Goal: Task Accomplishment & Management: Use online tool/utility

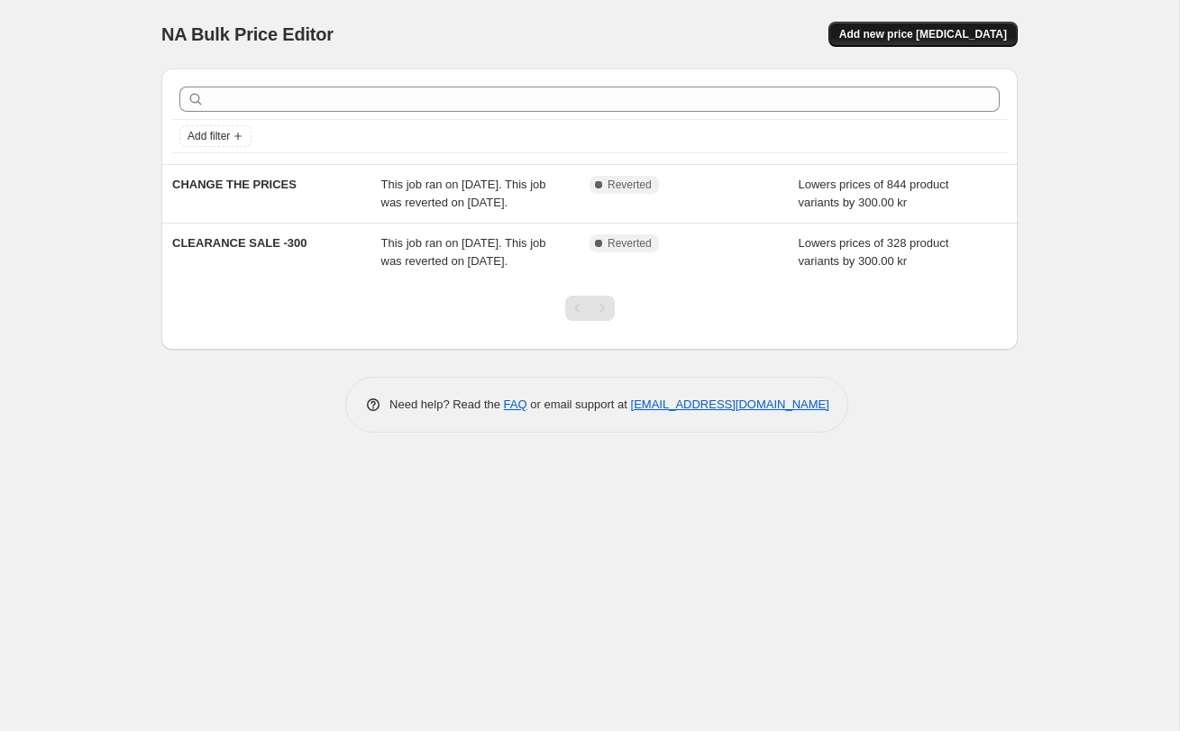
click at [955, 28] on span "Add new price [MEDICAL_DATA]" at bounding box center [923, 34] width 168 height 14
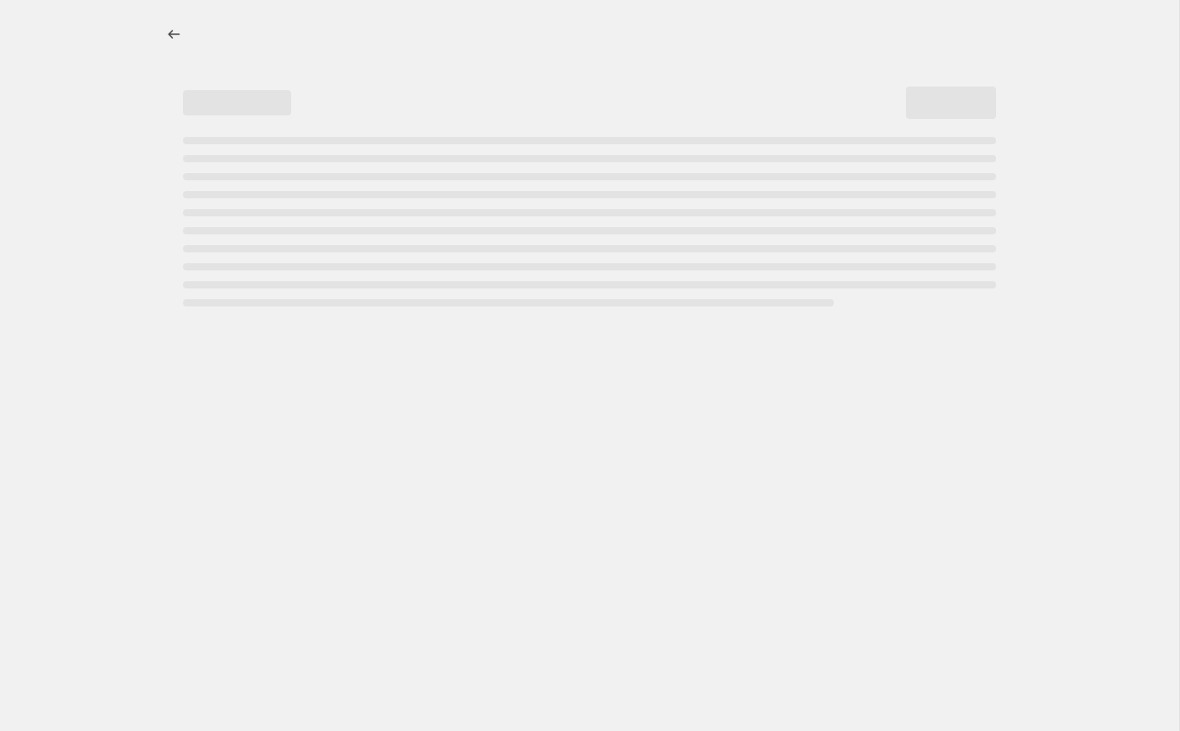
select select "percentage"
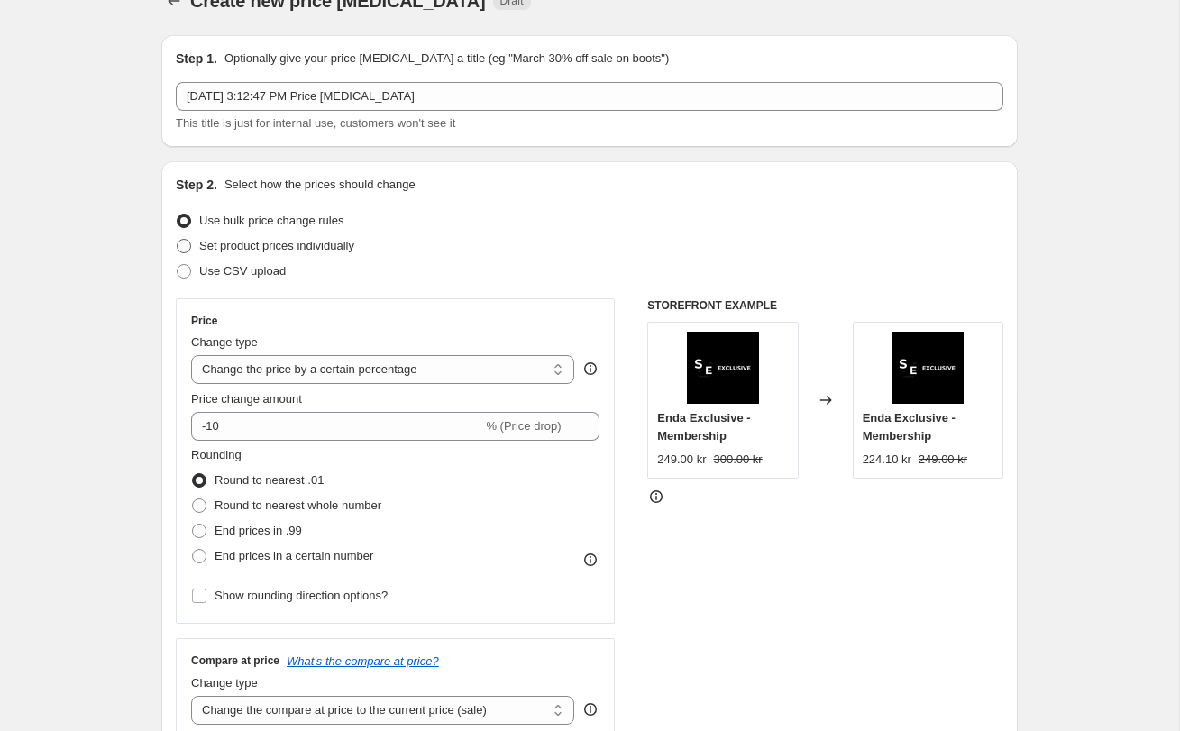
scroll to position [36, 0]
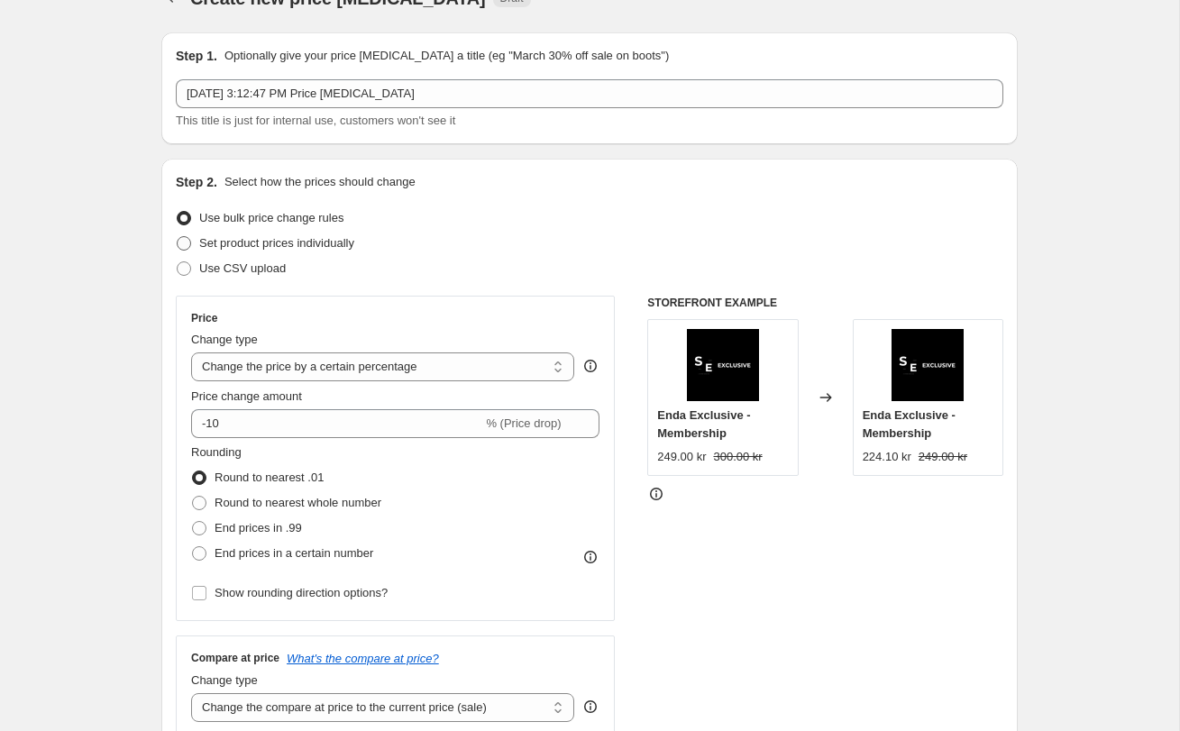
click at [288, 240] on span "Set product prices individually" at bounding box center [276, 243] width 155 height 14
click at [178, 237] on input "Set product prices individually" at bounding box center [177, 236] width 1 height 1
radio input "true"
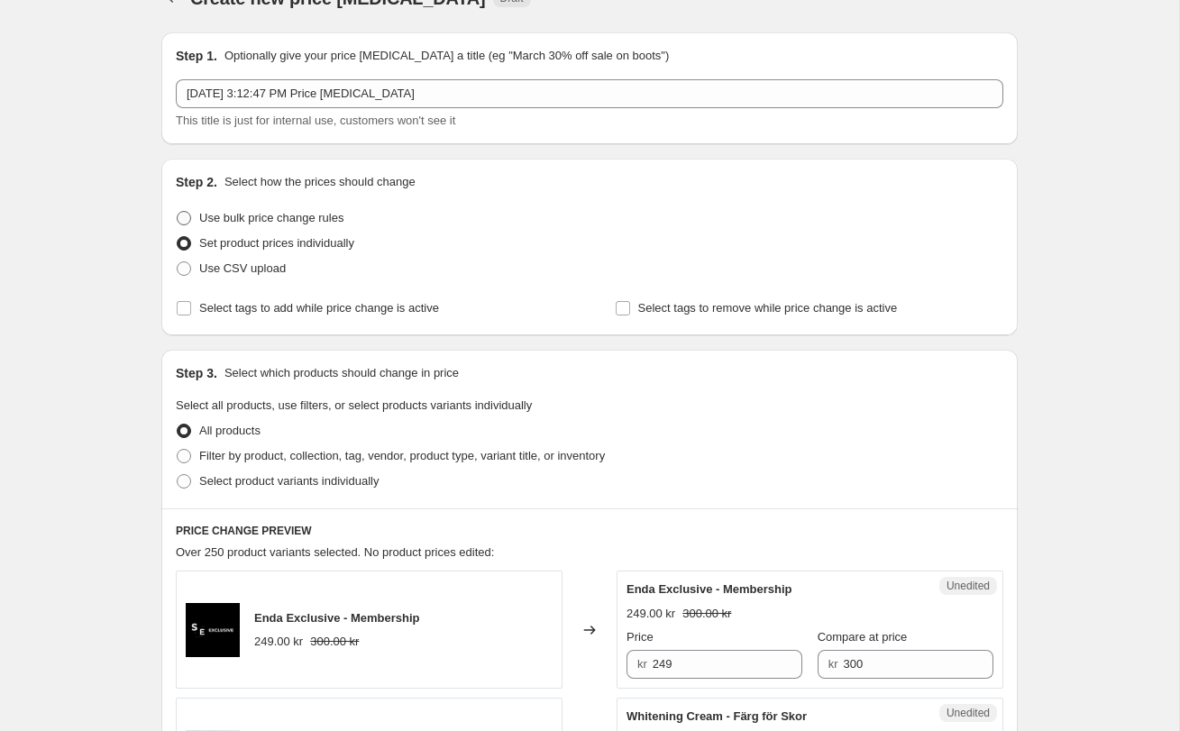
click at [271, 222] on span "Use bulk price change rules" at bounding box center [271, 218] width 144 height 14
click at [178, 212] on input "Use bulk price change rules" at bounding box center [177, 211] width 1 height 1
radio input "true"
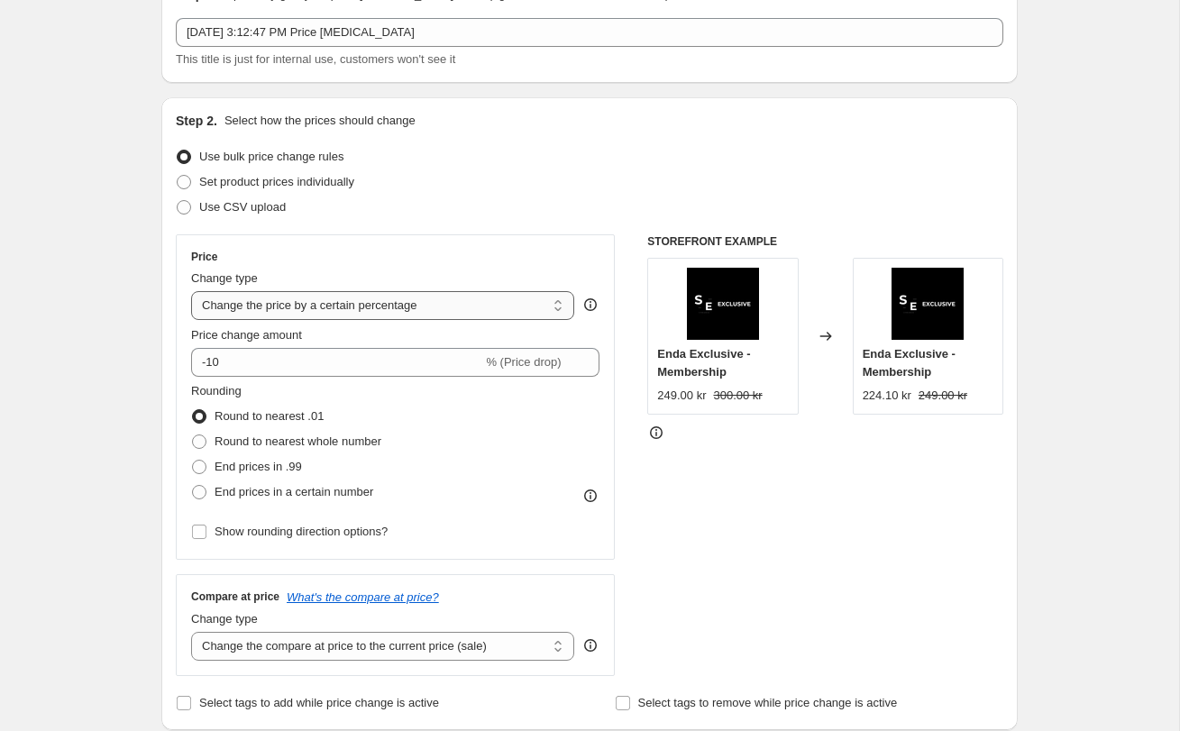
scroll to position [96, 0]
click at [330, 315] on select "Change the price to a certain amount Change the price by a certain amount Chang…" at bounding box center [382, 306] width 383 height 29
click at [234, 308] on select "Change the price to a certain amount Change the price by a certain amount Chang…" at bounding box center [382, 306] width 383 height 29
select select "by"
click at [191, 292] on select "Change the price to a certain amount Change the price by a certain amount Chang…" at bounding box center [382, 306] width 383 height 29
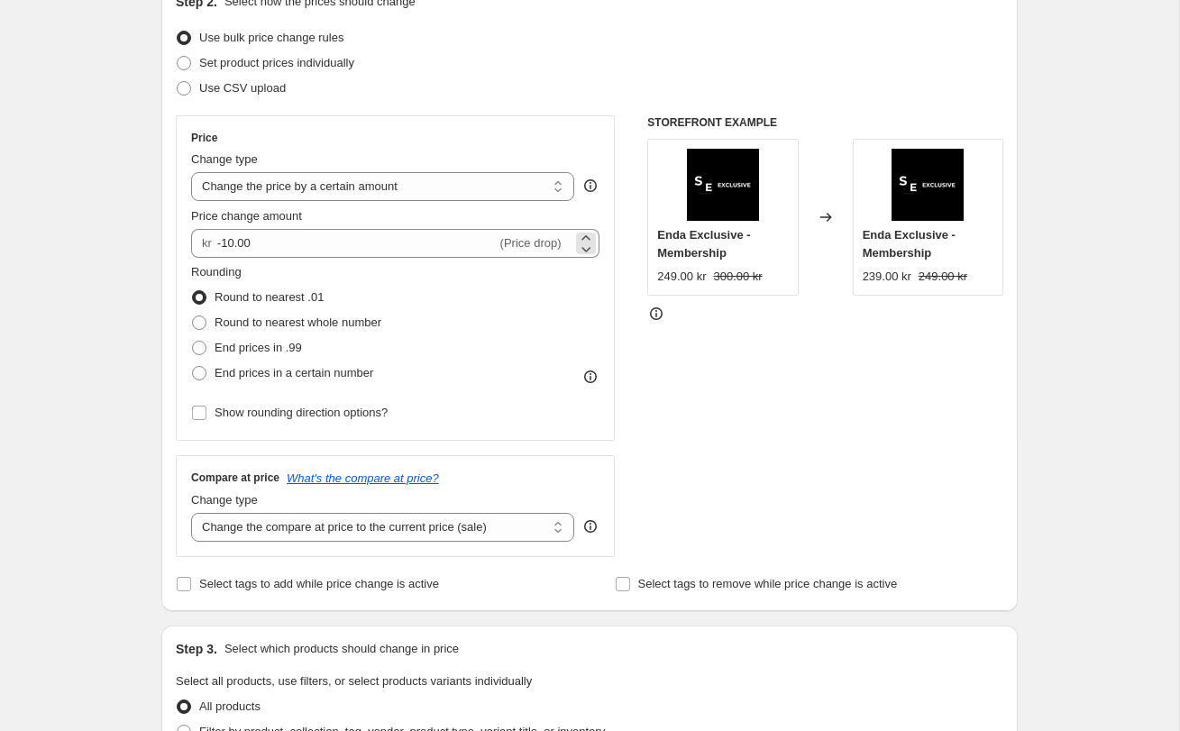
scroll to position [223, 0]
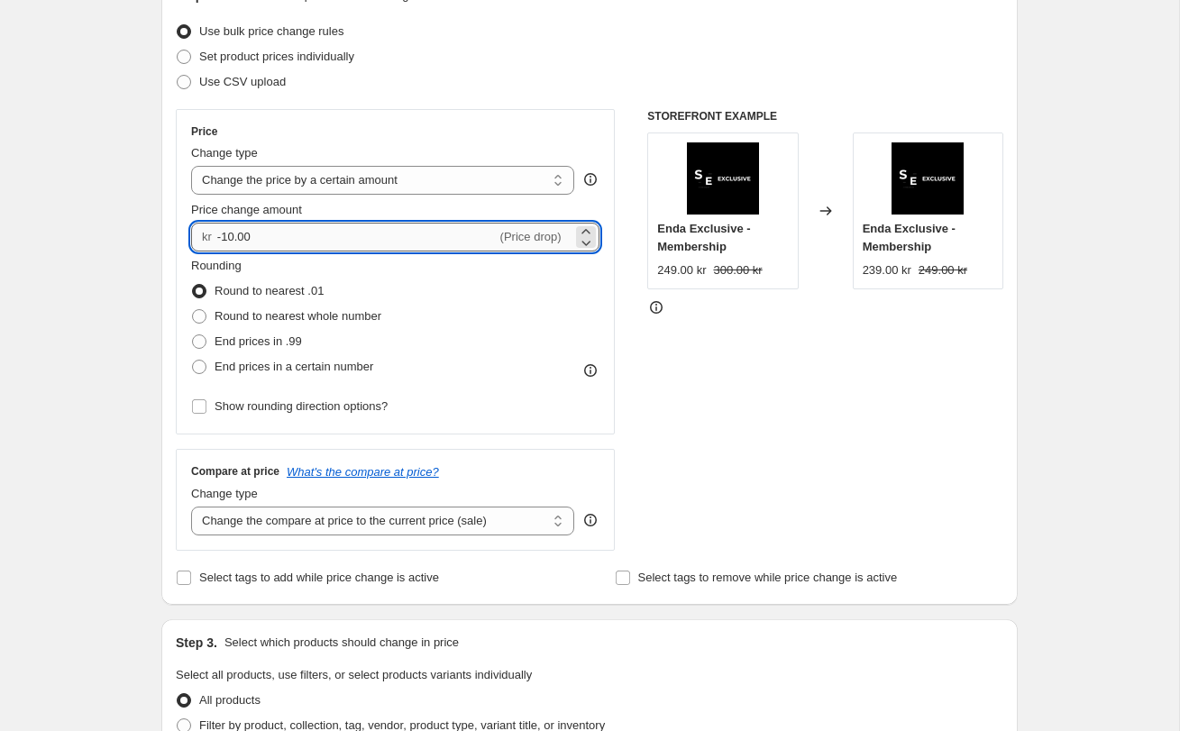
click at [257, 233] on input "-10.00" at bounding box center [356, 237] width 279 height 29
click at [288, 231] on input "-10.00" at bounding box center [356, 237] width 279 height 29
type input "-1"
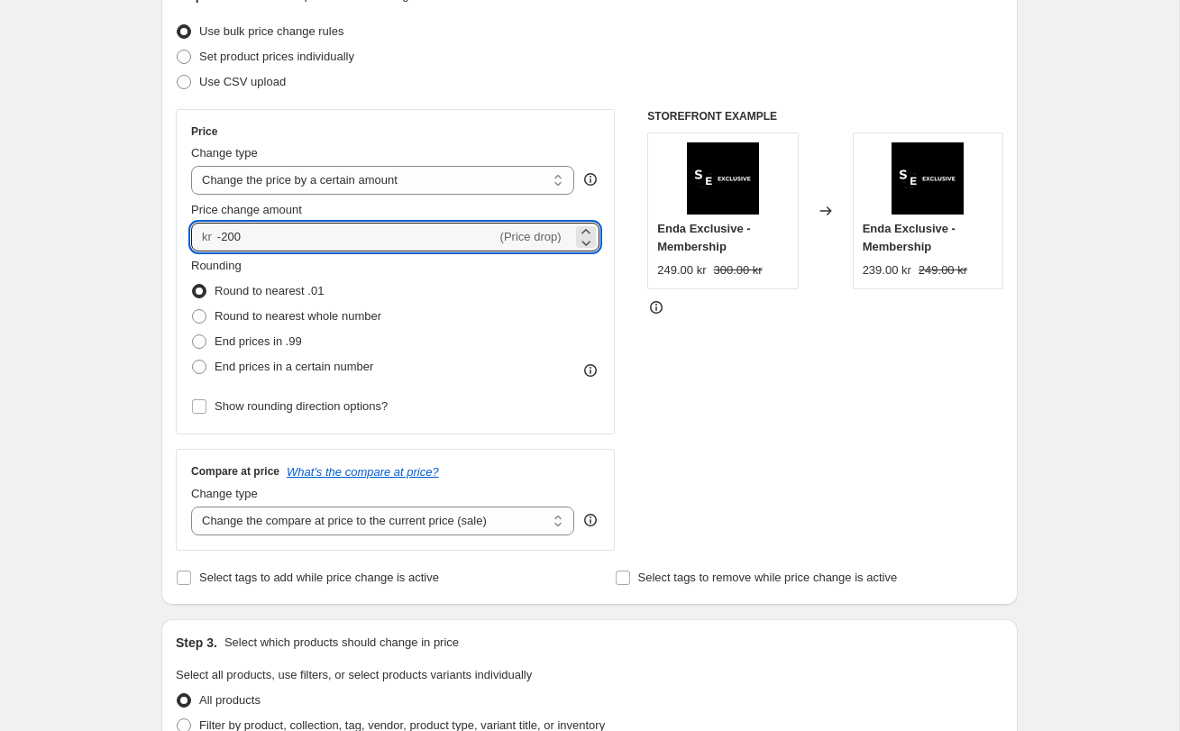
type input "-200.00"
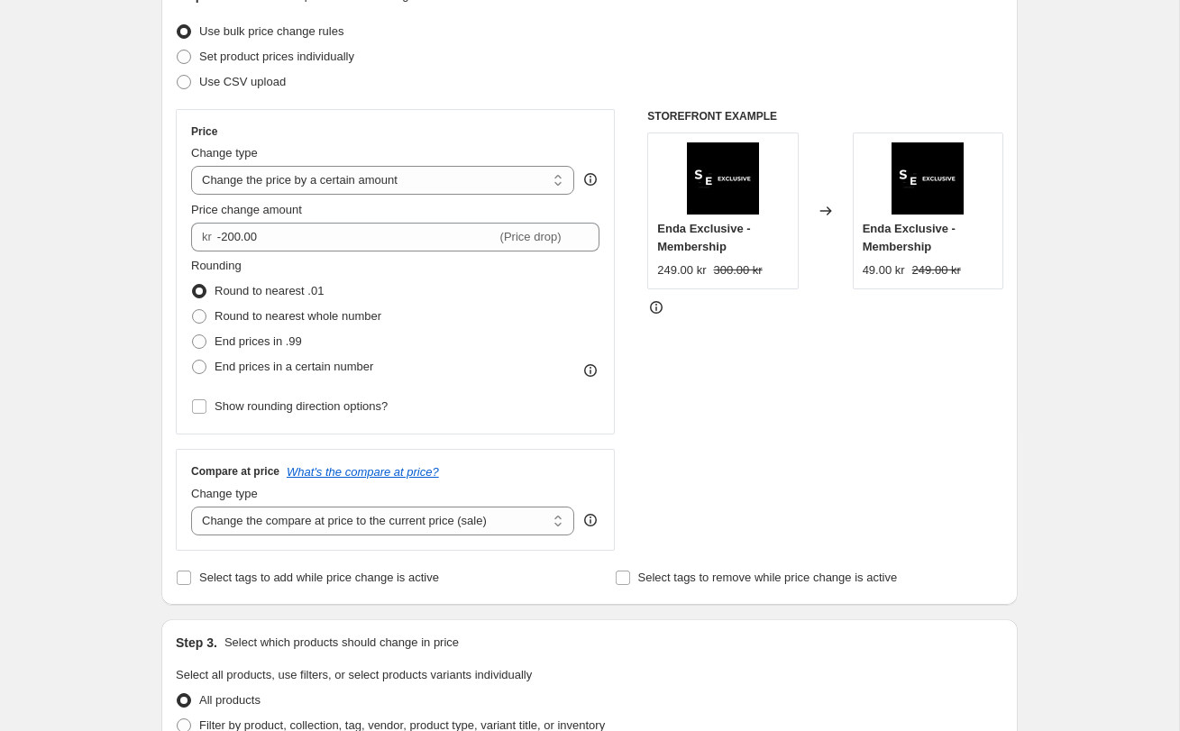
click at [124, 212] on div "Create new price [MEDICAL_DATA]. This page is ready Create new price [MEDICAL_D…" at bounding box center [589, 681] width 1179 height 1808
click at [285, 408] on span "Show rounding direction options?" at bounding box center [301, 406] width 173 height 14
click at [206, 408] on input "Show rounding direction options?" at bounding box center [199, 406] width 14 height 14
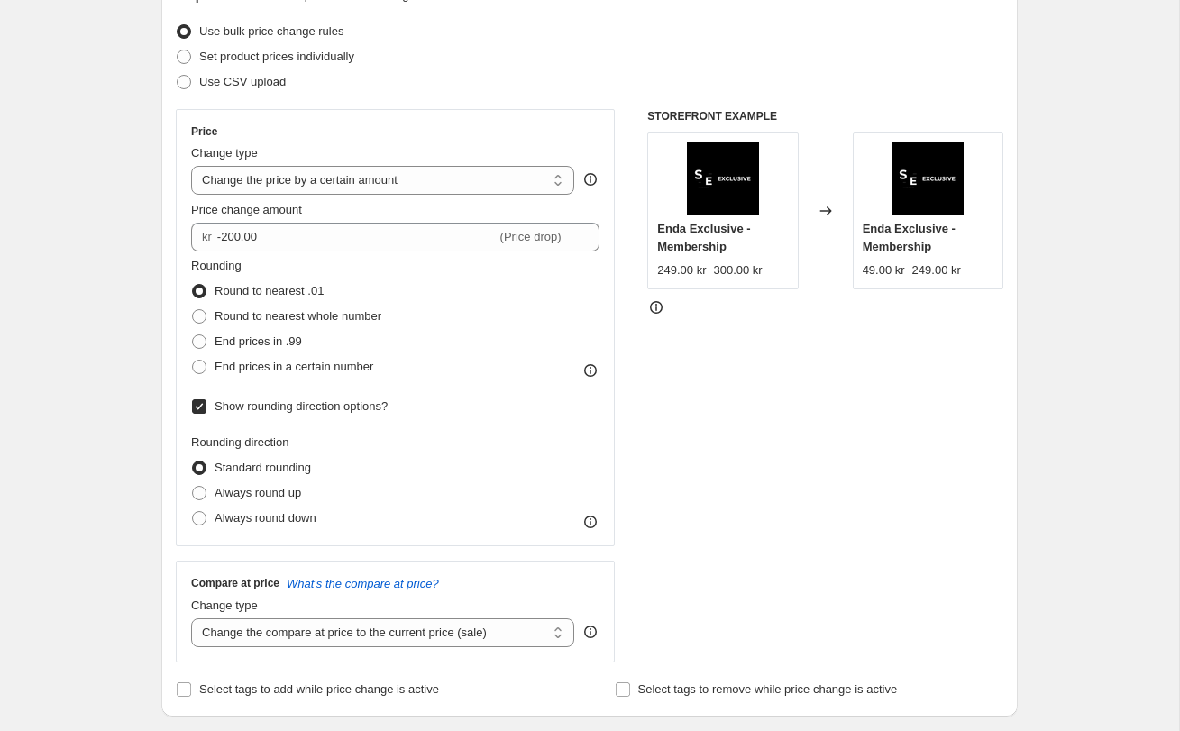
click at [269, 399] on span "Show rounding direction options?" at bounding box center [301, 406] width 173 height 14
click at [206, 399] on input "Show rounding direction options?" at bounding box center [199, 406] width 14 height 14
checkbox input "false"
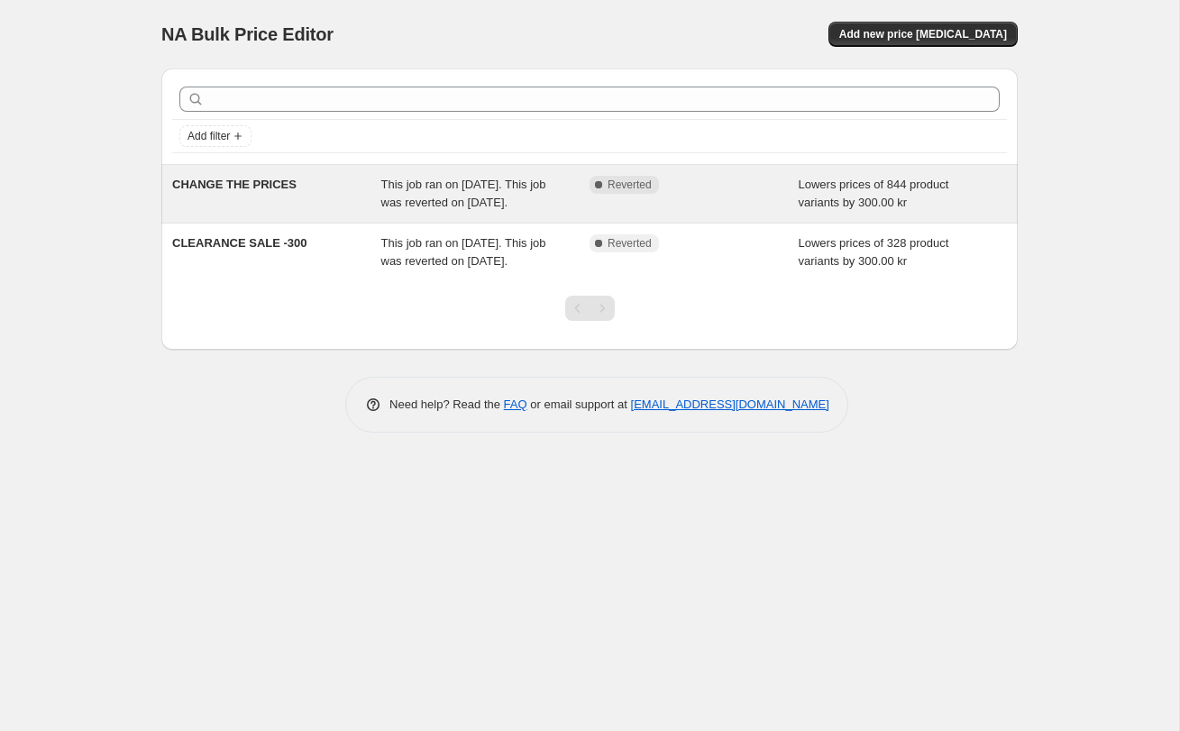
click at [308, 193] on div "CHANGE THE PRICES" at bounding box center [276, 194] width 209 height 36
click at [257, 206] on div "CHANGE THE PRICES" at bounding box center [276, 194] width 209 height 36
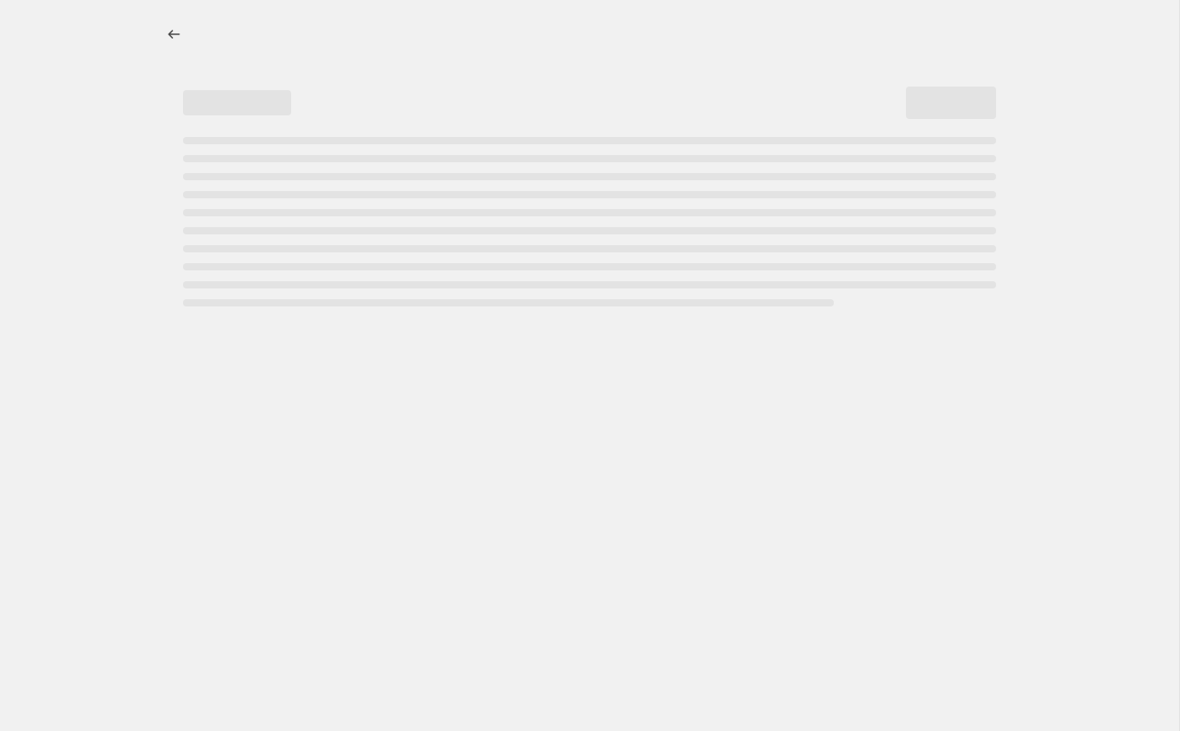
select select "by"
select select "collection"
select select "not_equal"
select select "product_status"
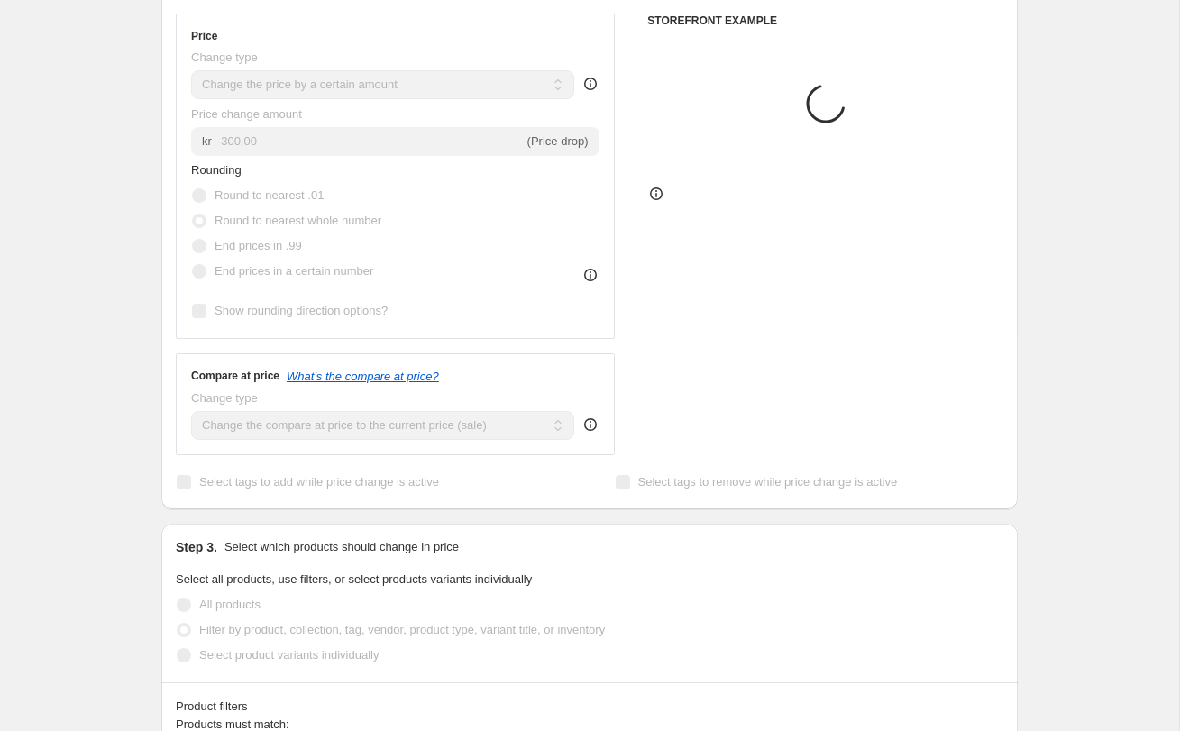
scroll to position [435, 0]
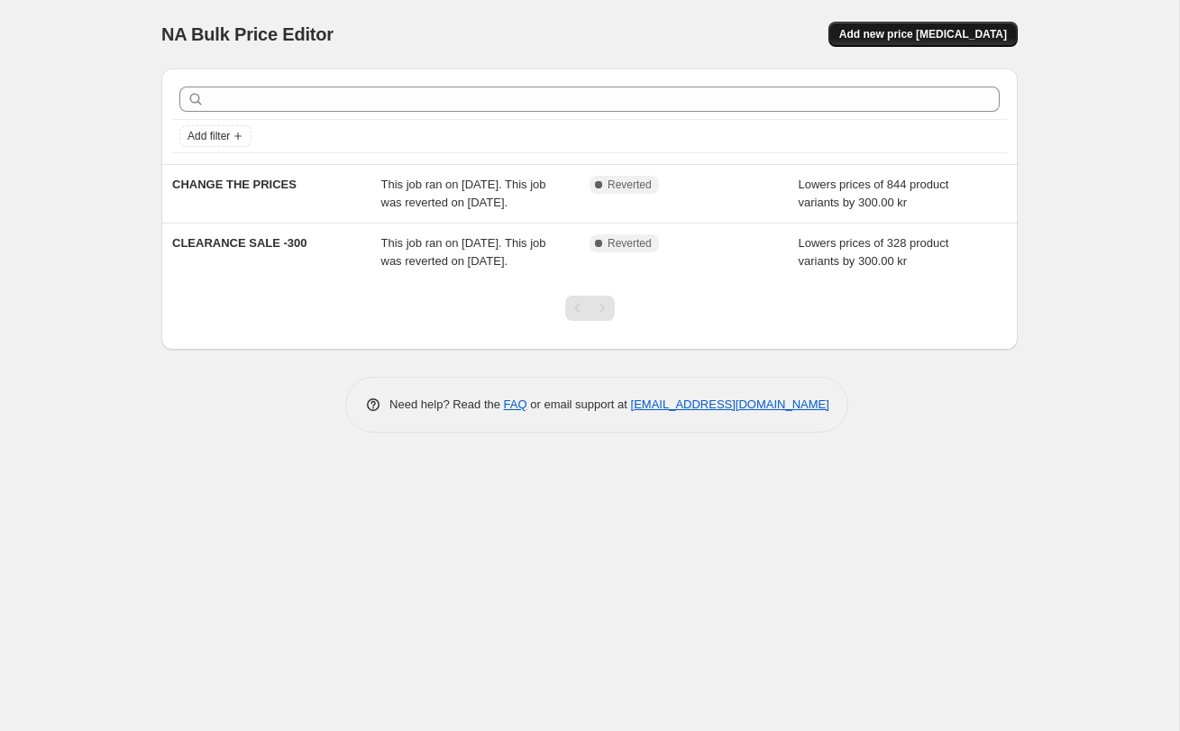
click at [871, 41] on span "Add new price [MEDICAL_DATA]" at bounding box center [923, 34] width 168 height 14
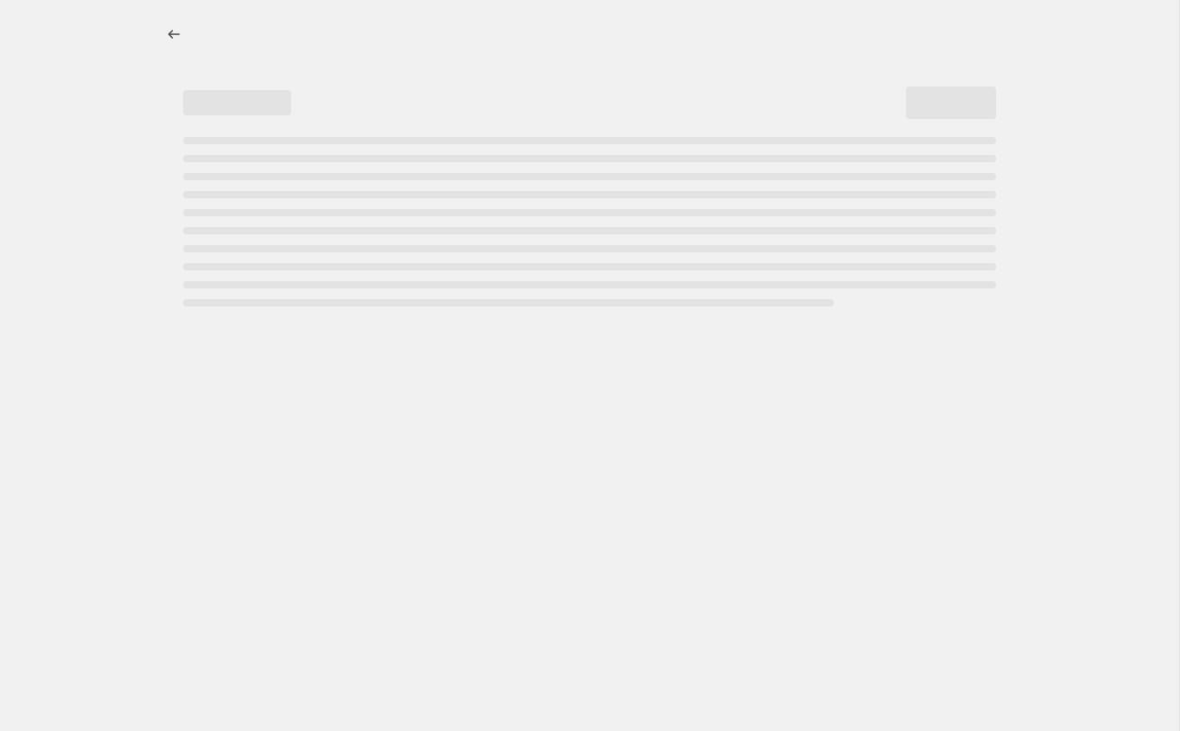
select select "percentage"
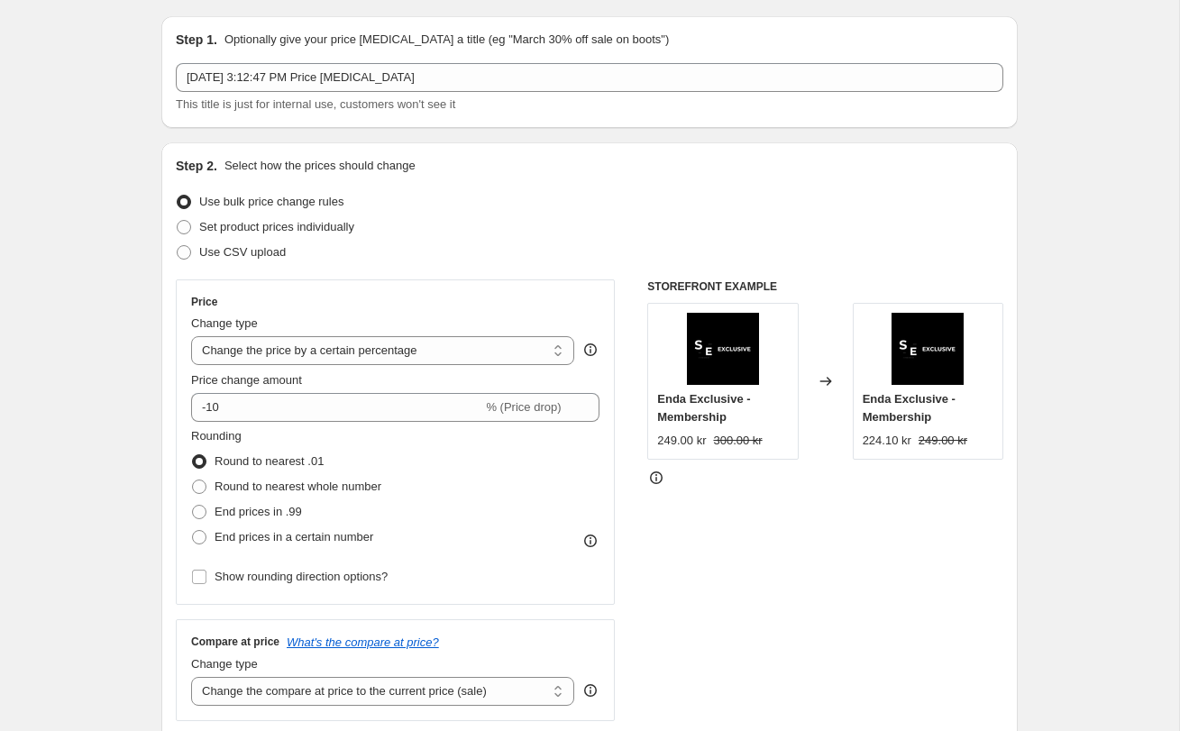
scroll to position [74, 0]
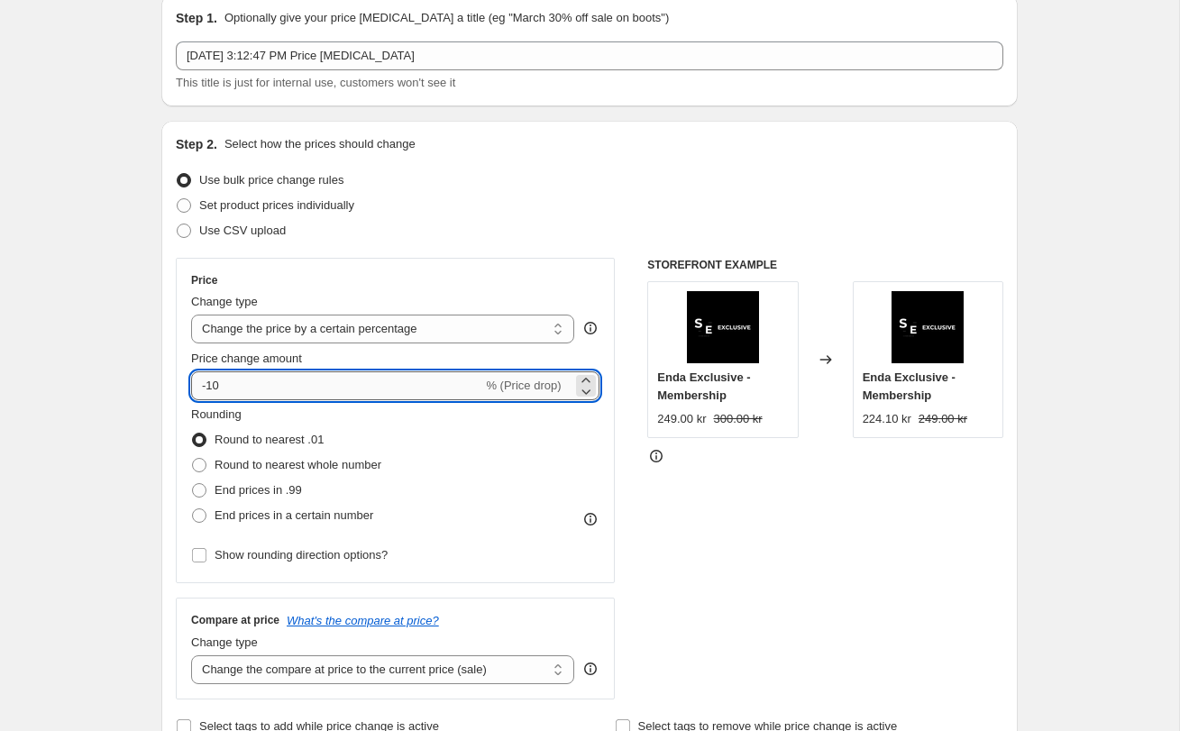
click at [242, 385] on input "-10" at bounding box center [336, 385] width 291 height 29
type input "-1"
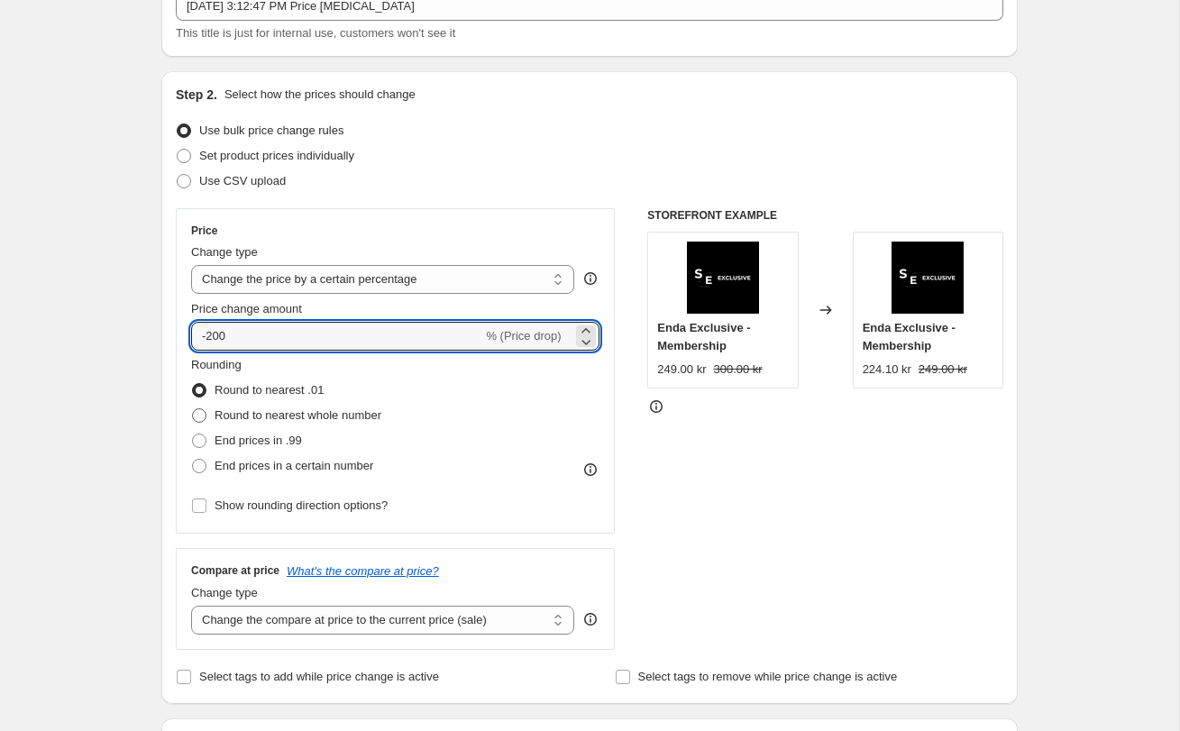
type input "-100"
click at [252, 415] on span "Round to nearest whole number" at bounding box center [298, 415] width 167 height 14
click at [193, 409] on input "Round to nearest whole number" at bounding box center [192, 408] width 1 height 1
radio input "true"
click at [241, 338] on input "-100" at bounding box center [336, 336] width 291 height 29
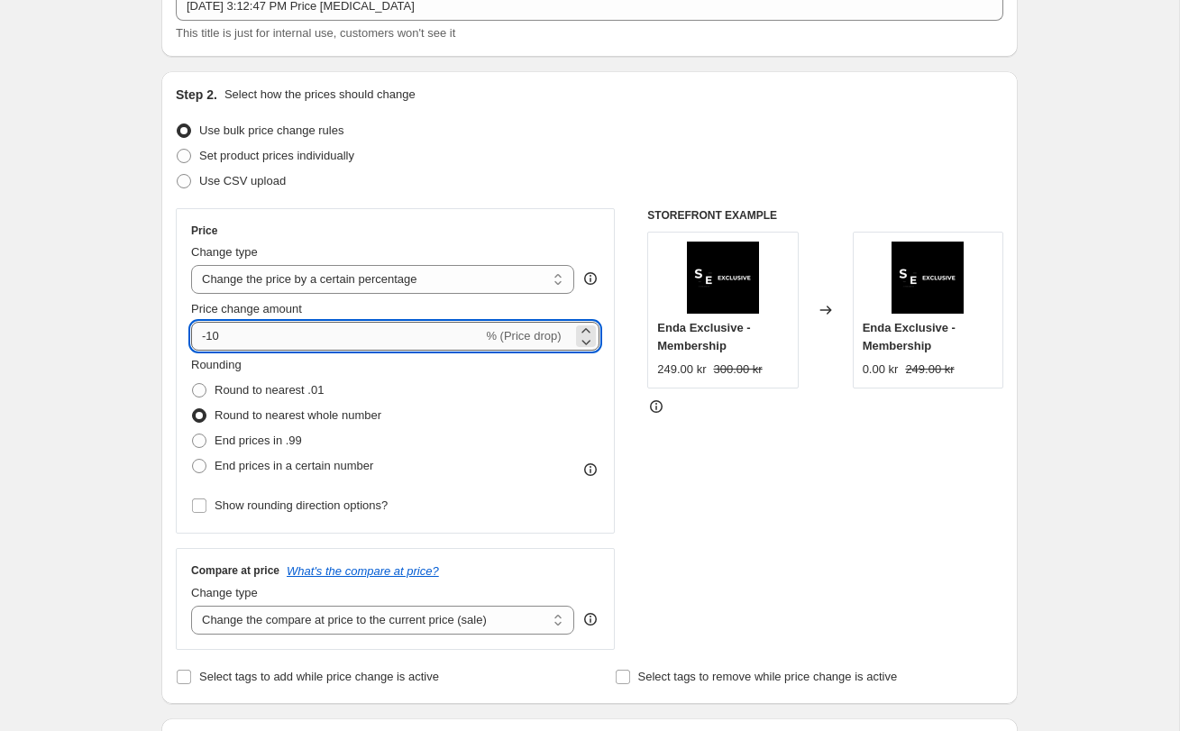
type input "-1"
type input "-100"
click at [234, 276] on select "Change the price to a certain amount Change the price by a certain amount Chang…" at bounding box center [382, 279] width 383 height 29
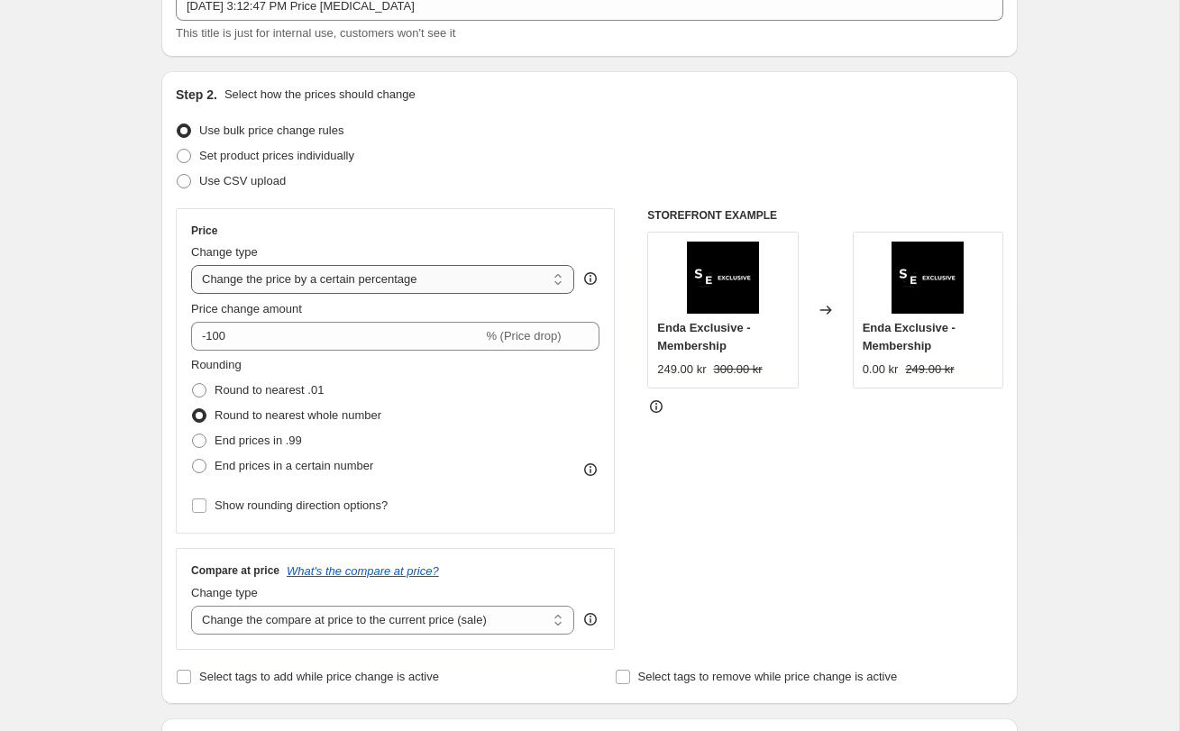
select select "by"
click at [191, 265] on select "Change the price to a certain amount Change the price by a certain amount Chang…" at bounding box center [382, 279] width 383 height 29
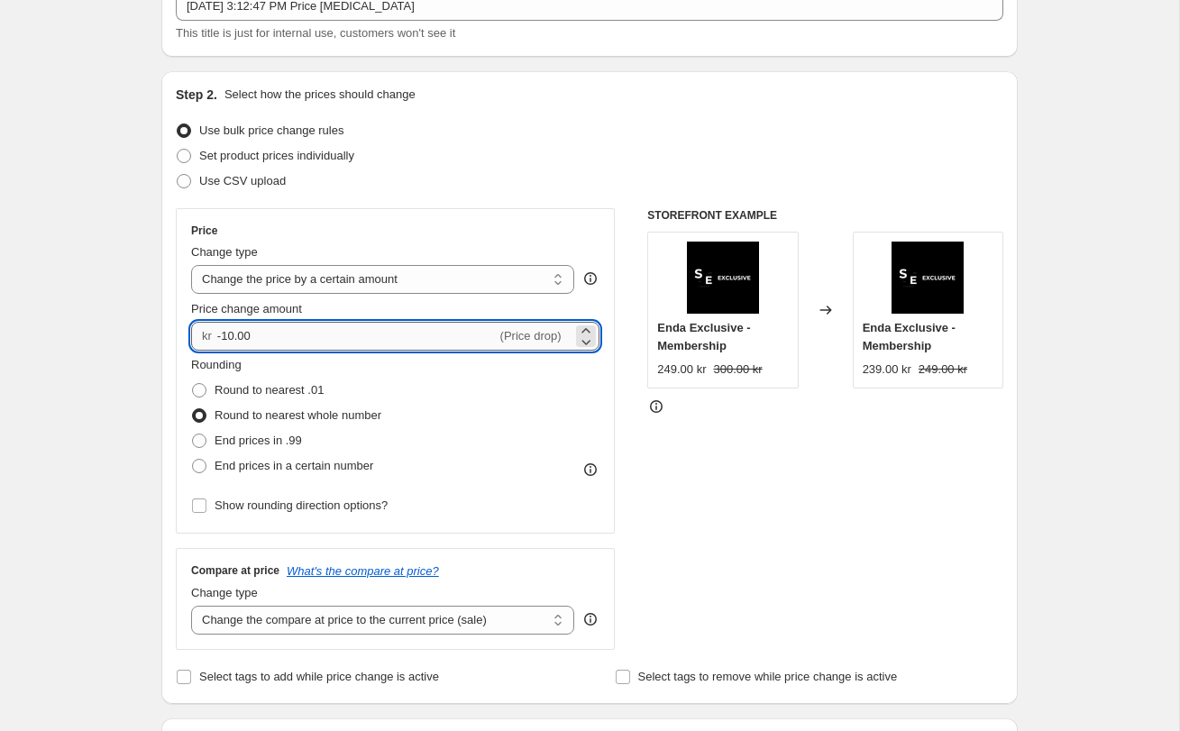
click at [276, 338] on input "-10.00" at bounding box center [356, 336] width 279 height 29
type input "-1"
type input "-200.00"
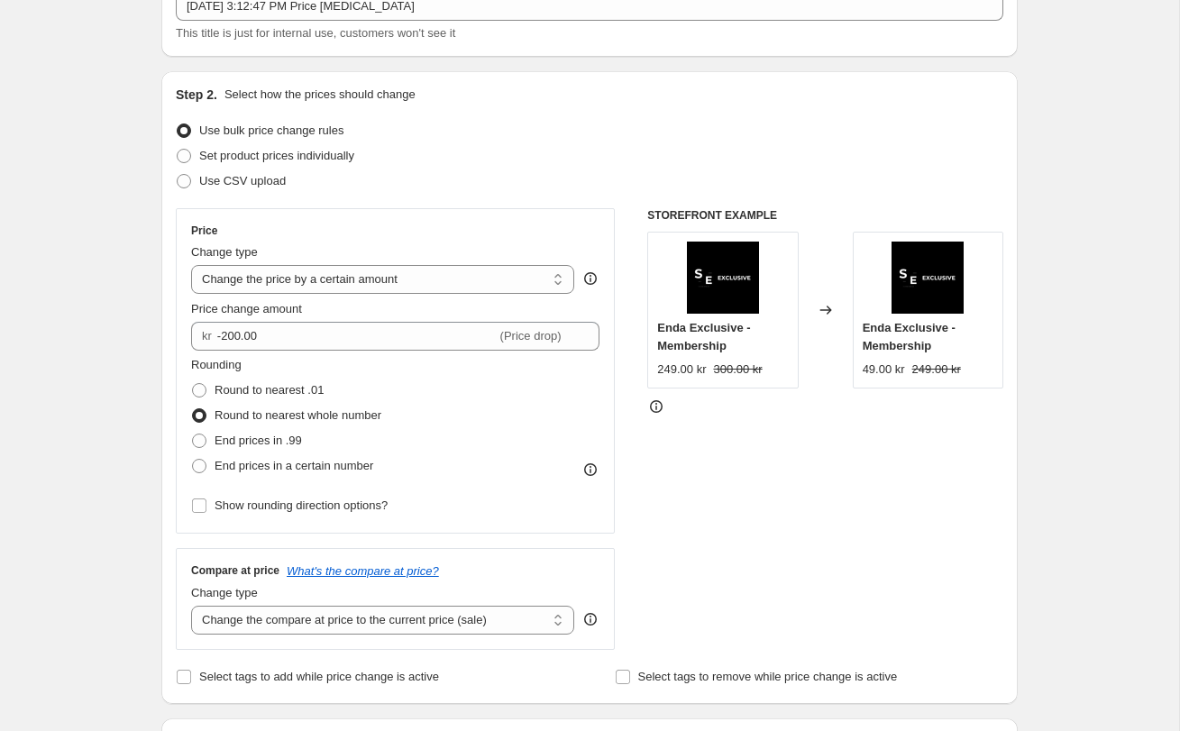
scroll to position [0, 0]
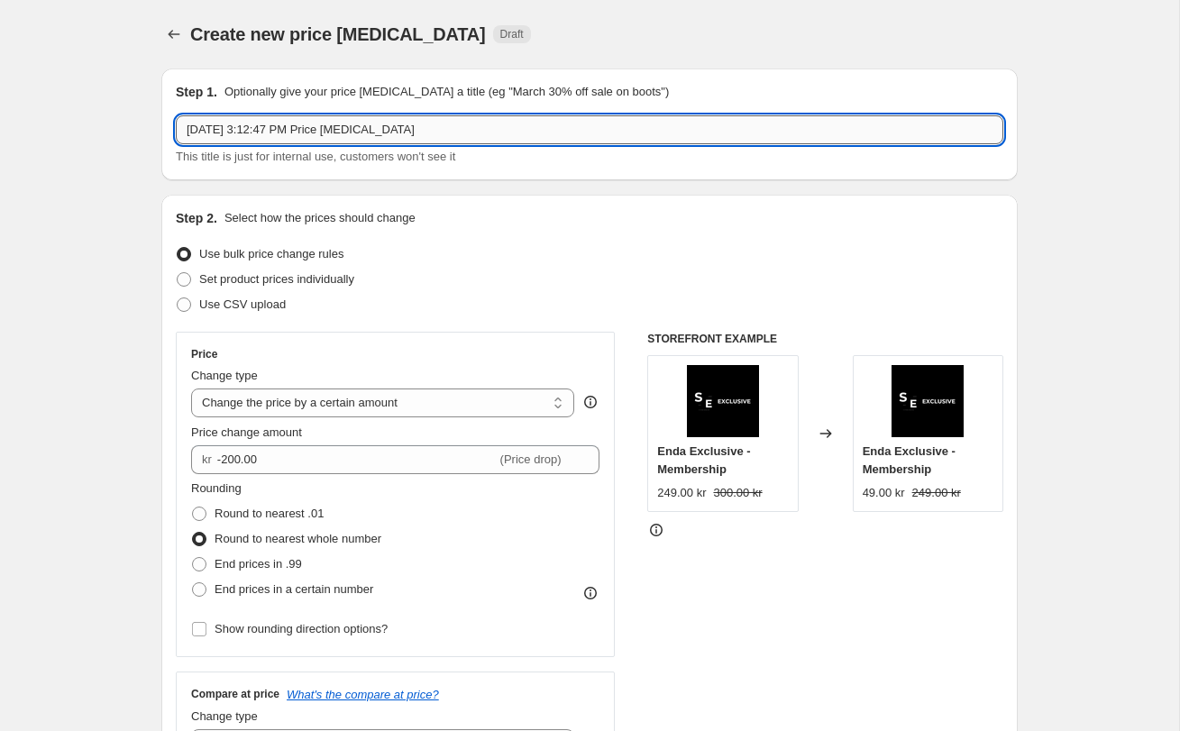
click at [293, 134] on input "[DATE] 3:12:47 PM Price [MEDICAL_DATA]" at bounding box center [590, 129] width 828 height 29
type input "SNEAKER RESTOCK SALE"
click at [162, 176] on div "Step 1. Optionally give your price [MEDICAL_DATA] a title (eg "March 30% off sa…" at bounding box center [589, 125] width 856 height 112
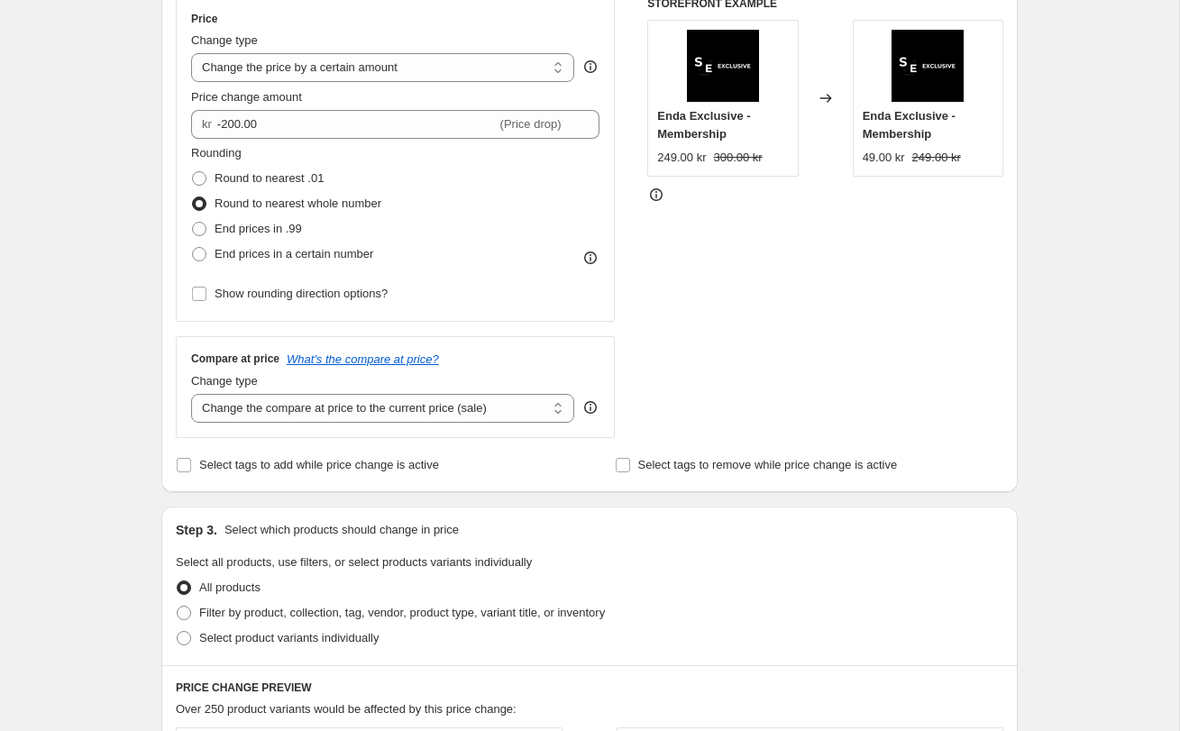
scroll to position [334, 0]
click at [285, 411] on select "Change the compare at price to the current price (sale) Change the compare at p…" at bounding box center [382, 409] width 383 height 29
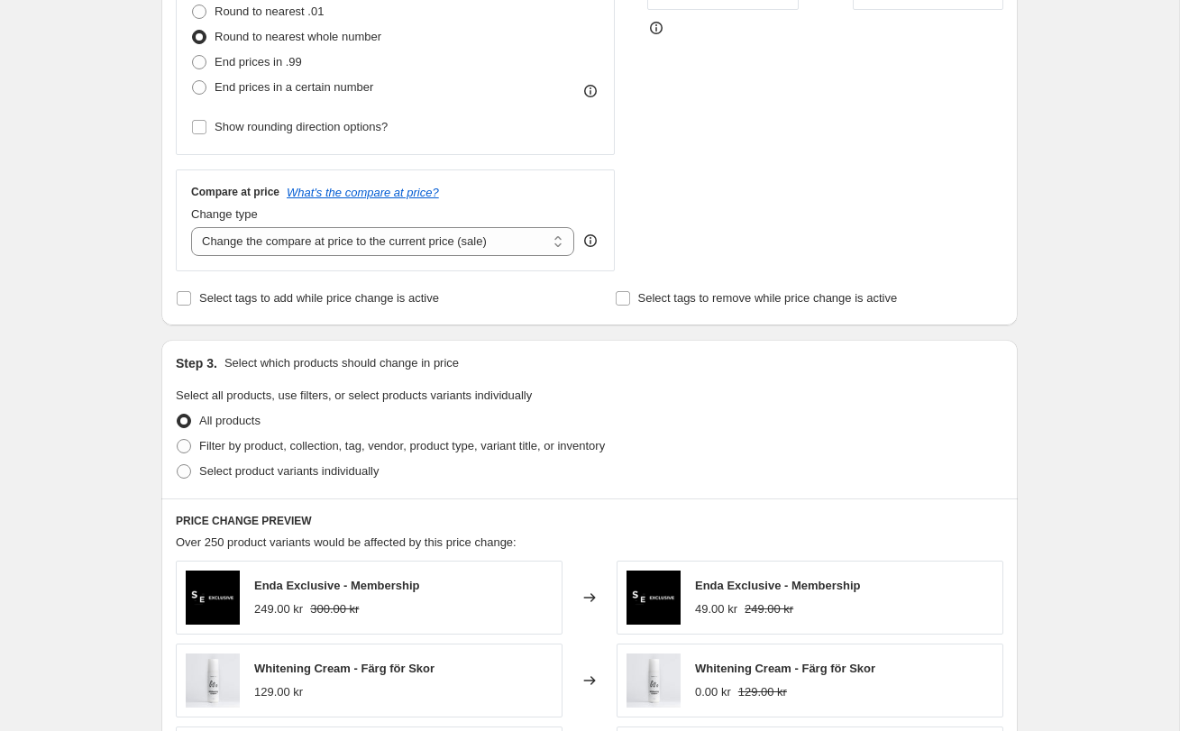
scroll to position [553, 0]
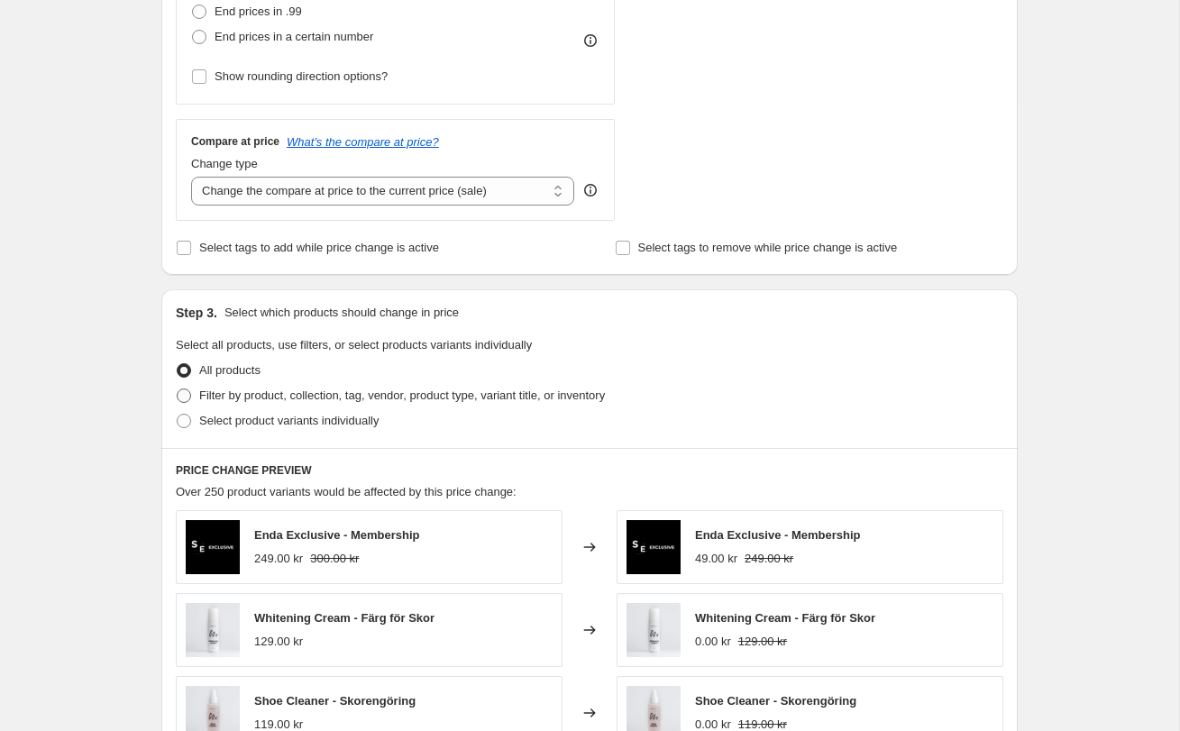
click at [395, 394] on span "Filter by product, collection, tag, vendor, product type, variant title, or inv…" at bounding box center [402, 396] width 406 height 14
click at [178, 389] on input "Filter by product, collection, tag, vendor, product type, variant title, or inv…" at bounding box center [177, 389] width 1 height 1
radio input "true"
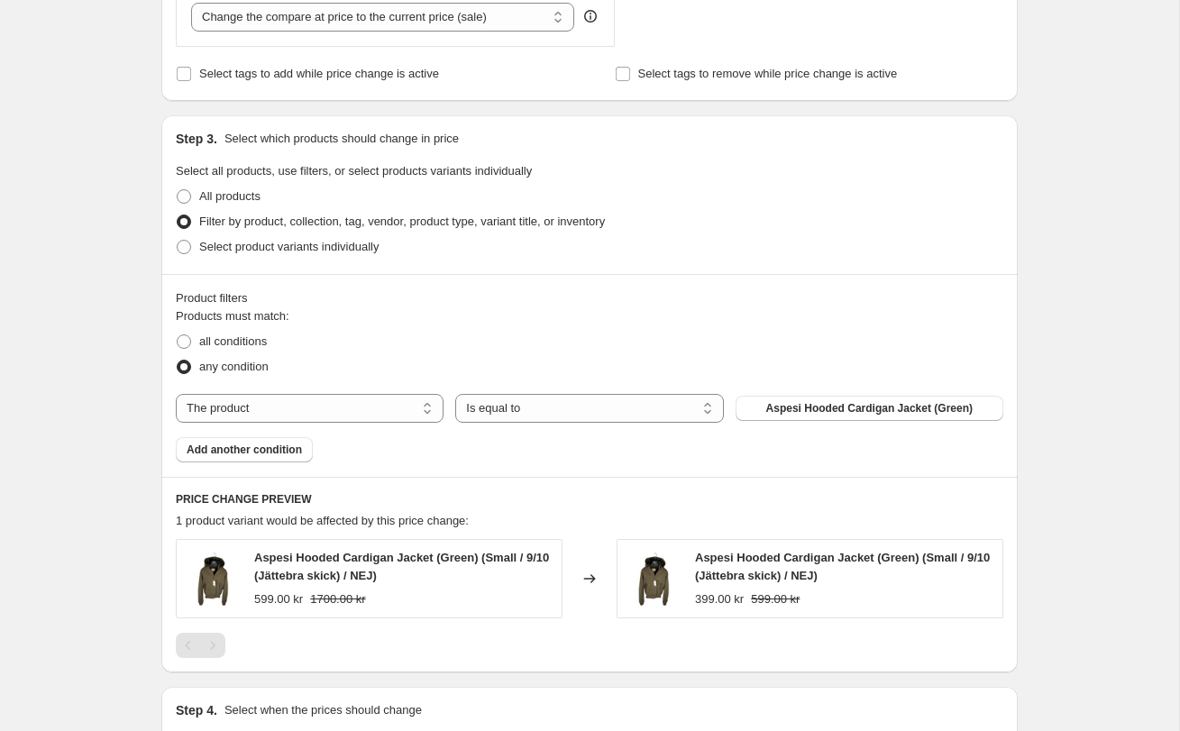
scroll to position [803, 0]
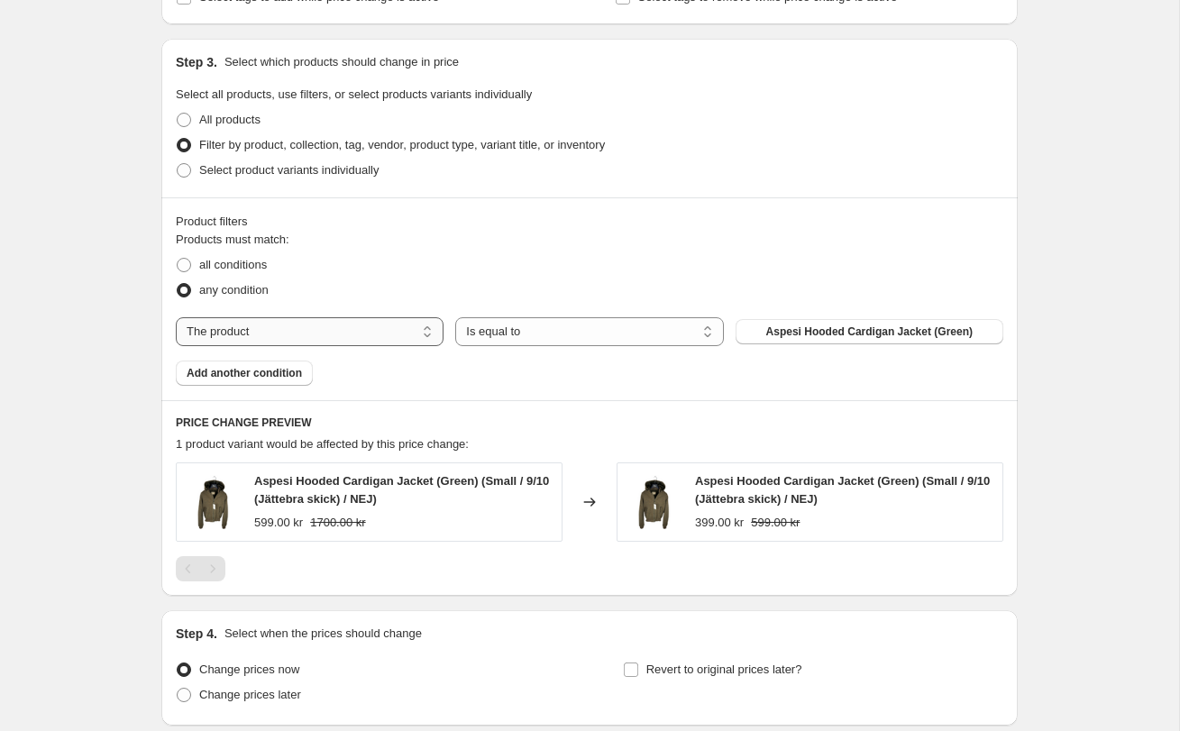
click at [322, 334] on select "The product The product's collection The product's vendor The product's status …" at bounding box center [310, 331] width 268 height 29
click at [248, 264] on span "all conditions" at bounding box center [233, 265] width 68 height 14
click at [178, 259] on input "all conditions" at bounding box center [177, 258] width 1 height 1
radio input "true"
click at [263, 333] on select "The product The product's collection The product's vendor The product's status …" at bounding box center [310, 331] width 268 height 29
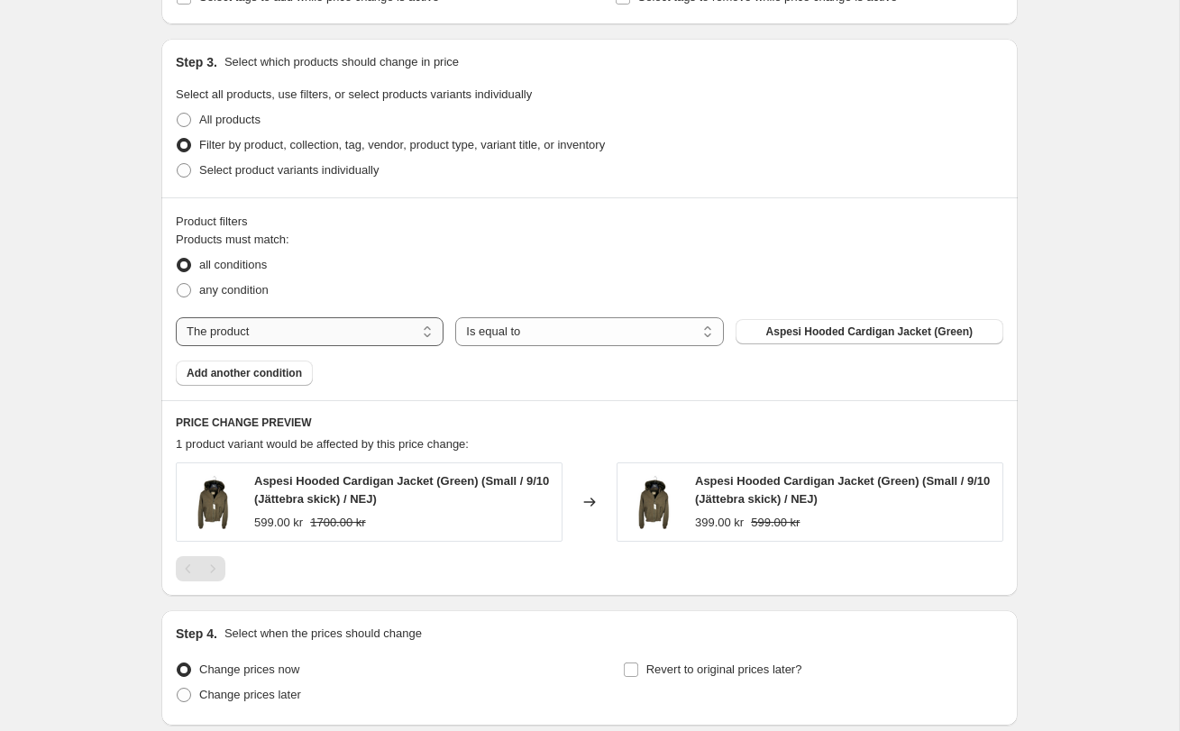
select select "title"
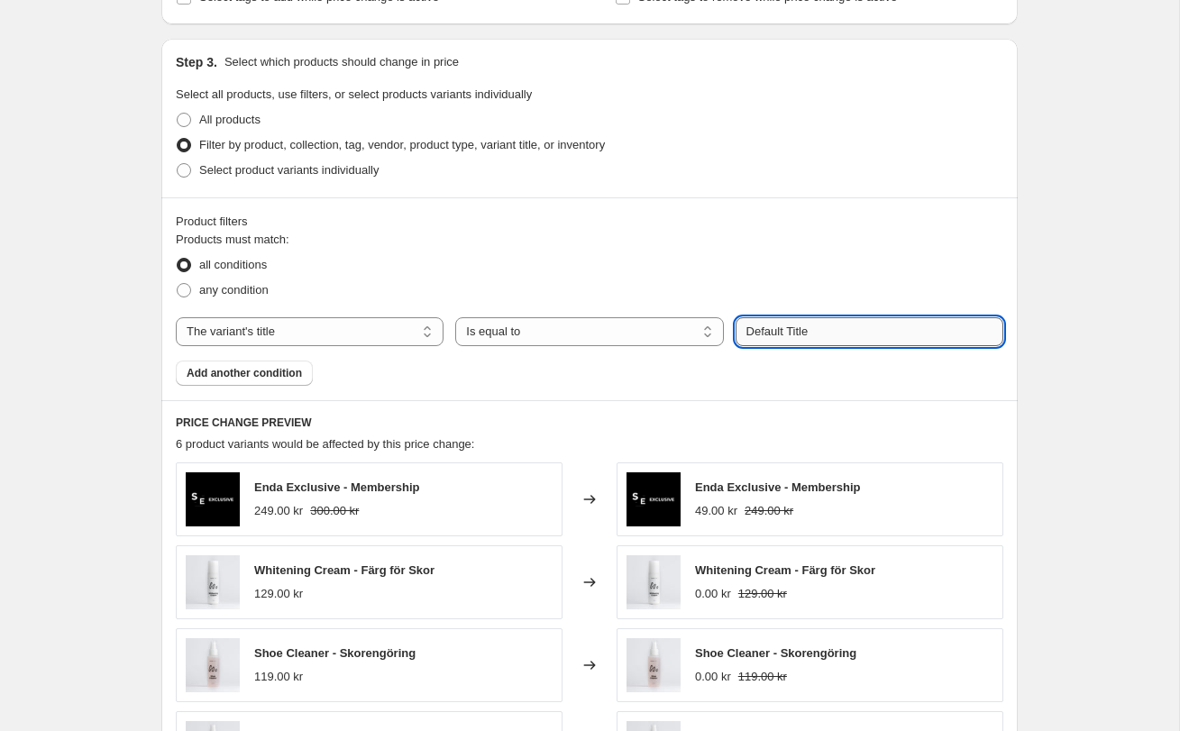
click at [780, 340] on input "Default Title" at bounding box center [870, 331] width 268 height 29
click at [776, 333] on input "SNEAKER" at bounding box center [870, 331] width 268 height 29
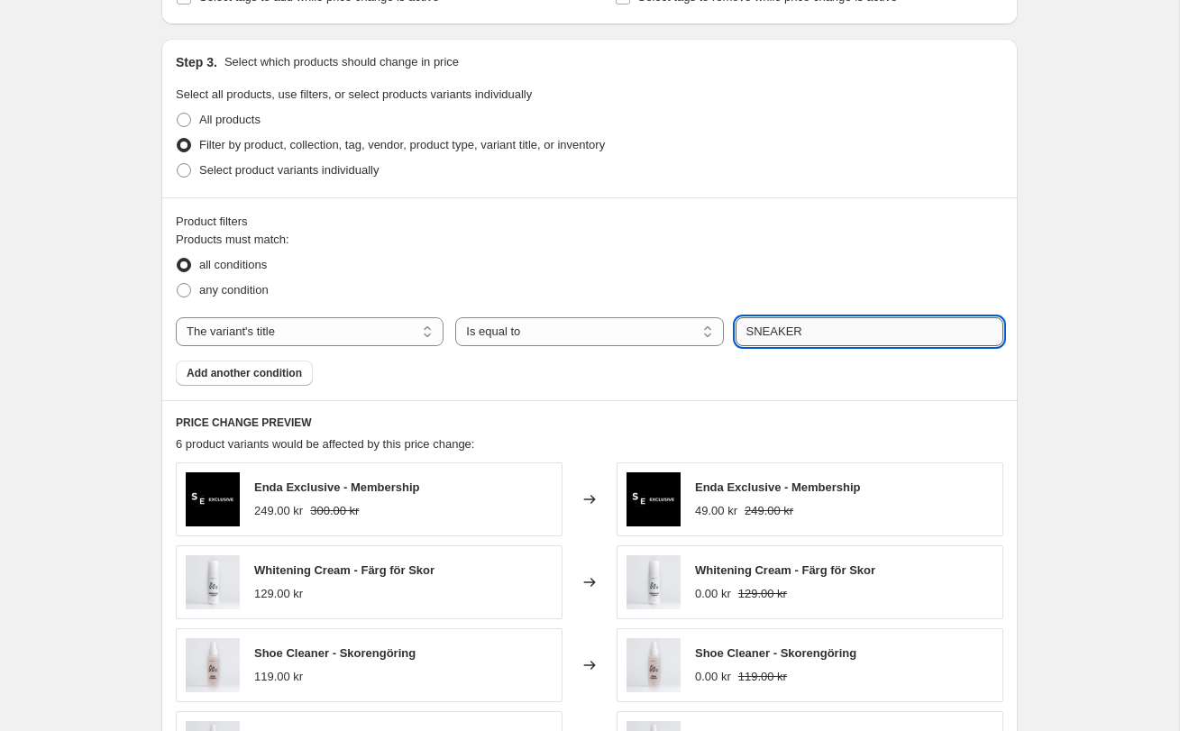
click at [776, 333] on input "SNEAKER" at bounding box center [870, 331] width 268 height 29
click at [775, 371] on div "Products must match: all conditions any condition The product The product's col…" at bounding box center [590, 308] width 828 height 155
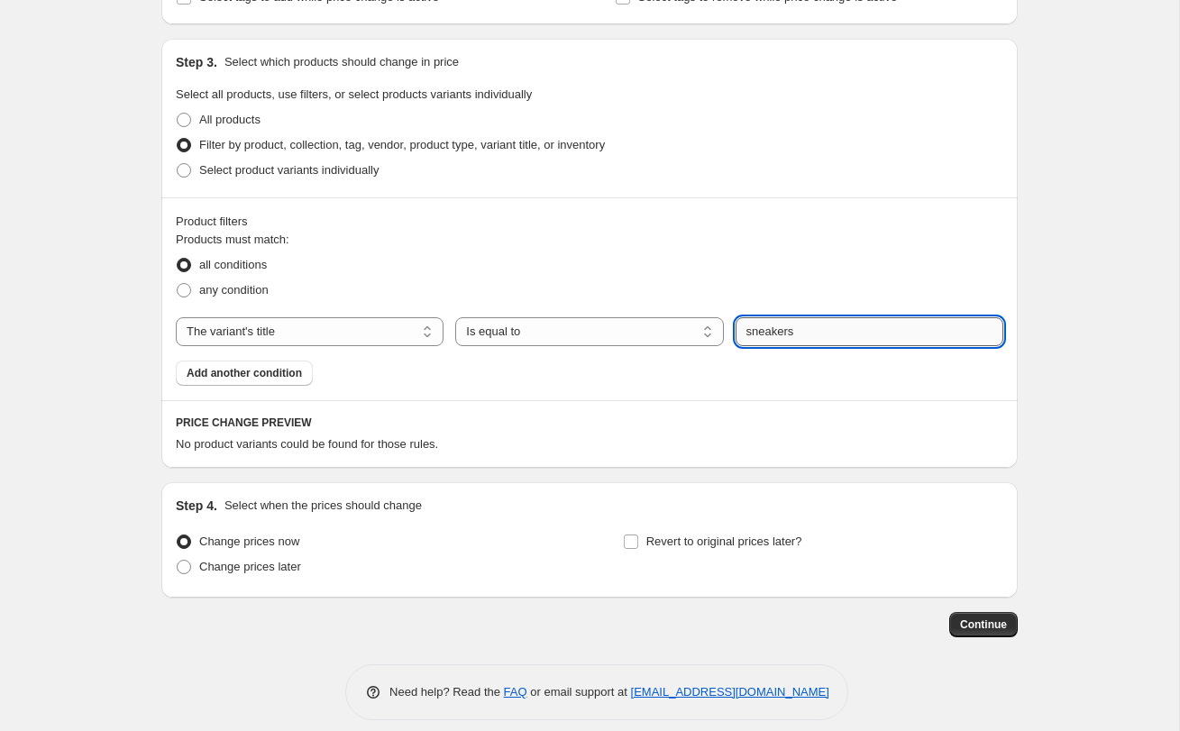
click at [758, 328] on input "sneakers" at bounding box center [870, 331] width 268 height 29
type input "sneaker"
click at [767, 371] on div "Products must match: all conditions any condition The product The product's col…" at bounding box center [590, 308] width 828 height 155
click at [564, 326] on select "Is equal to Is not equal to Contains" at bounding box center [589, 331] width 268 height 29
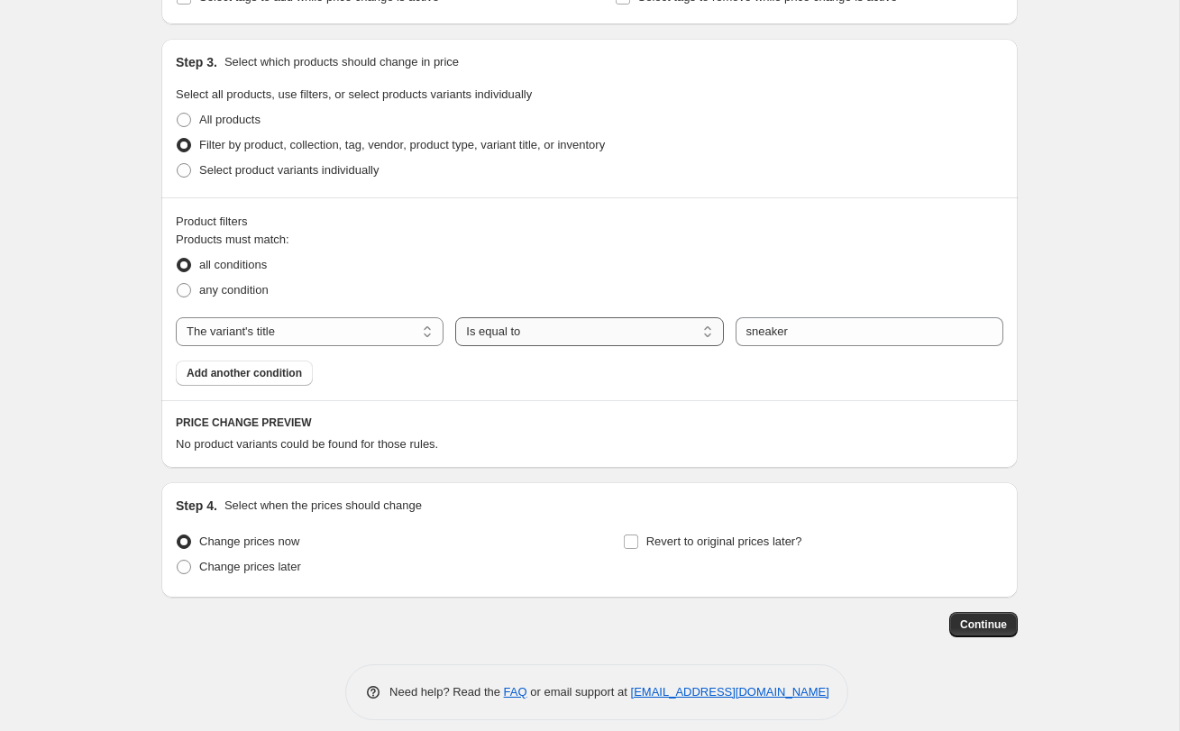
select select "contains"
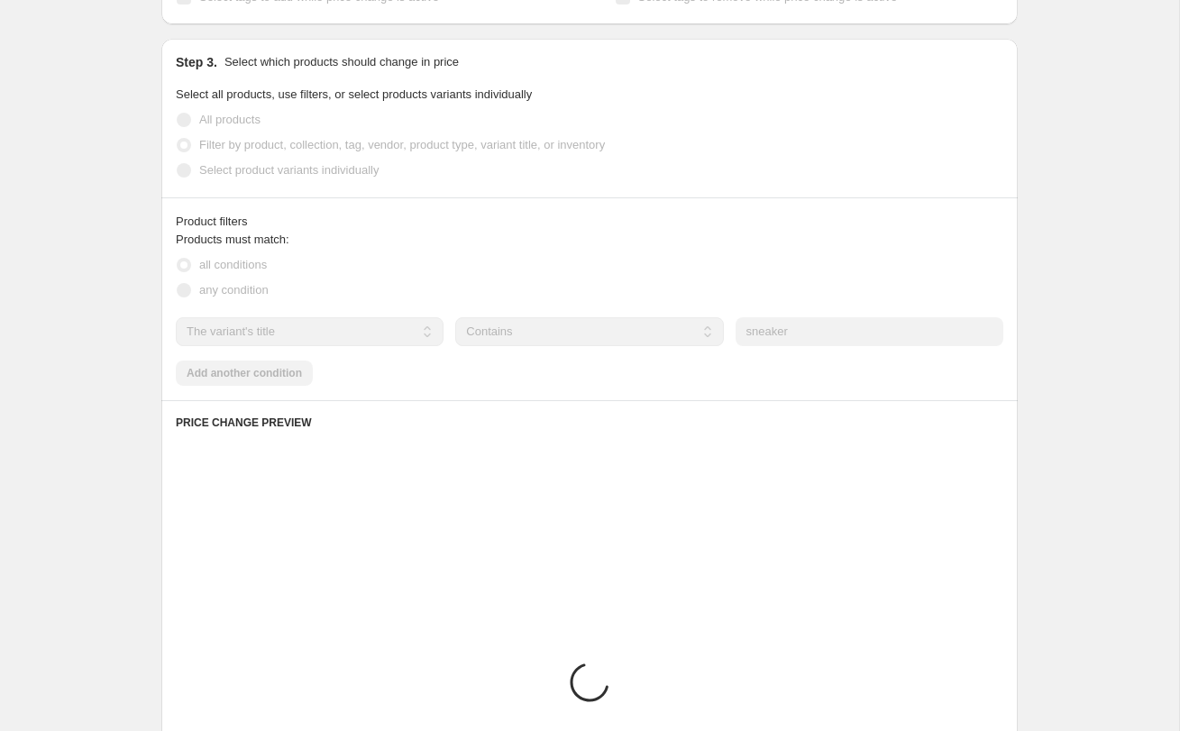
click at [657, 373] on div "Products must match: all conditions any condition The product The product's col…" at bounding box center [590, 308] width 828 height 155
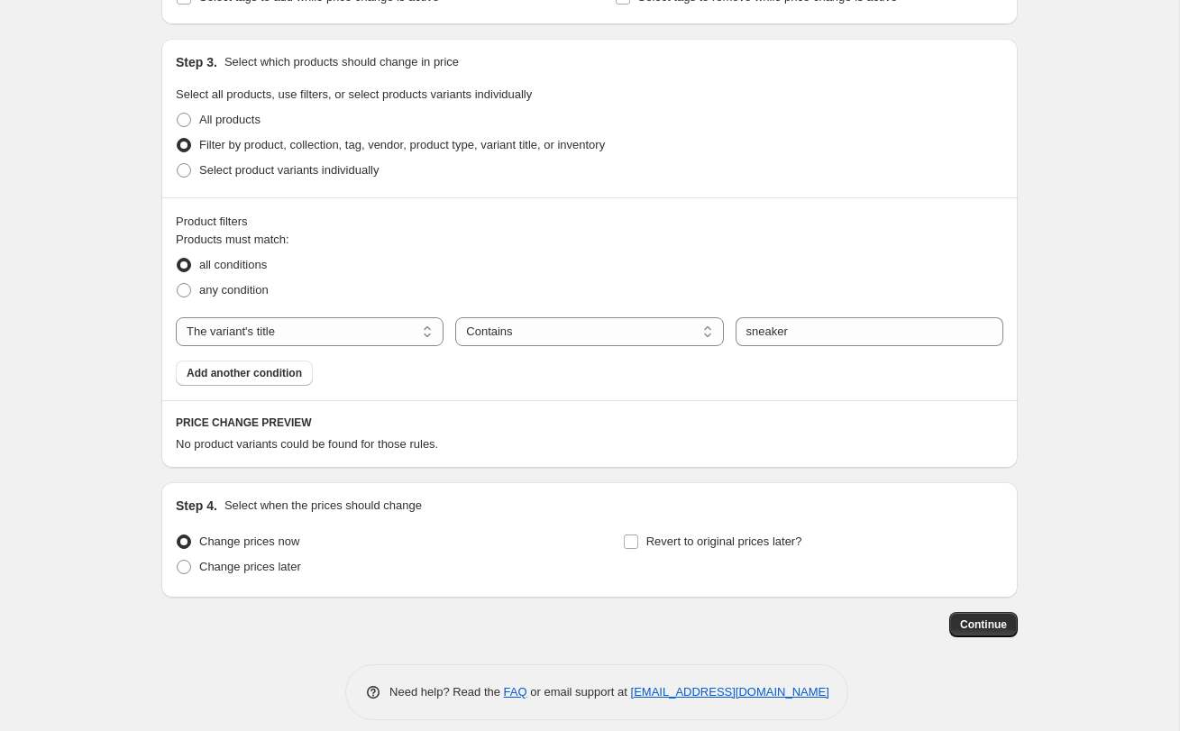
click at [808, 362] on div "Products must match: all conditions any condition The product The product's col…" at bounding box center [590, 308] width 828 height 155
click at [250, 377] on span "Add another condition" at bounding box center [244, 373] width 115 height 14
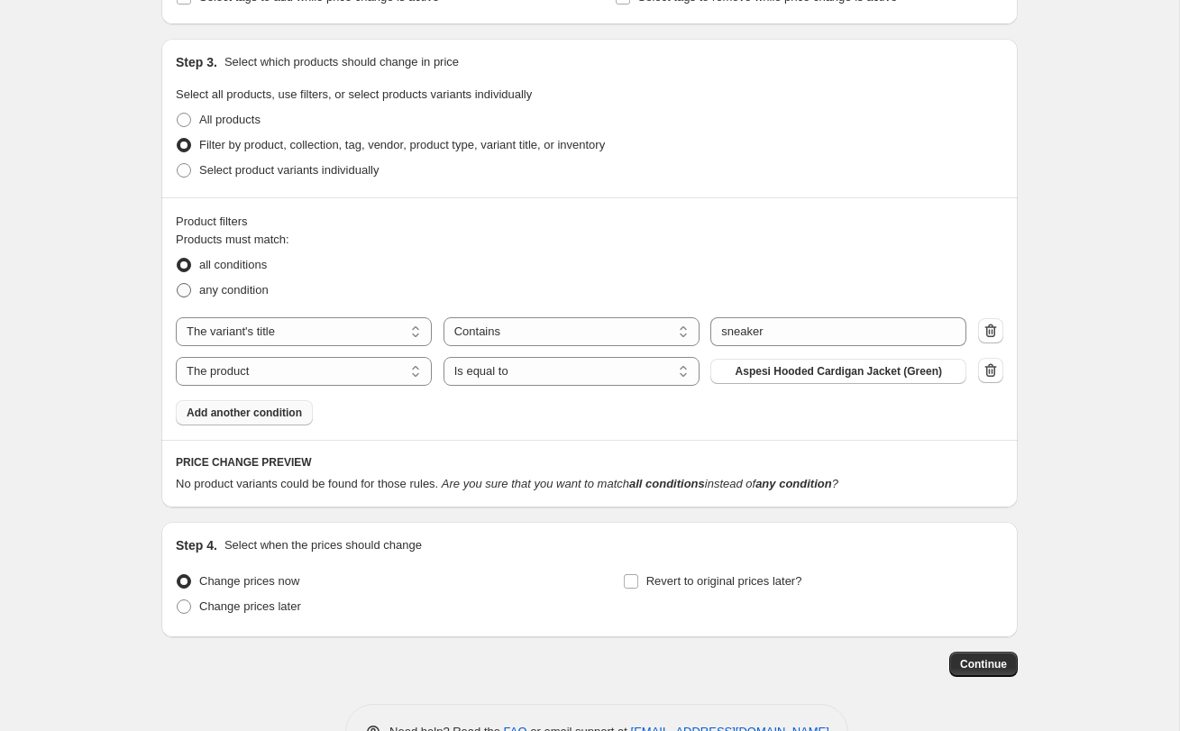
click at [232, 289] on span "any condition" at bounding box center [233, 290] width 69 height 14
click at [178, 284] on input "any condition" at bounding box center [177, 283] width 1 height 1
radio input "true"
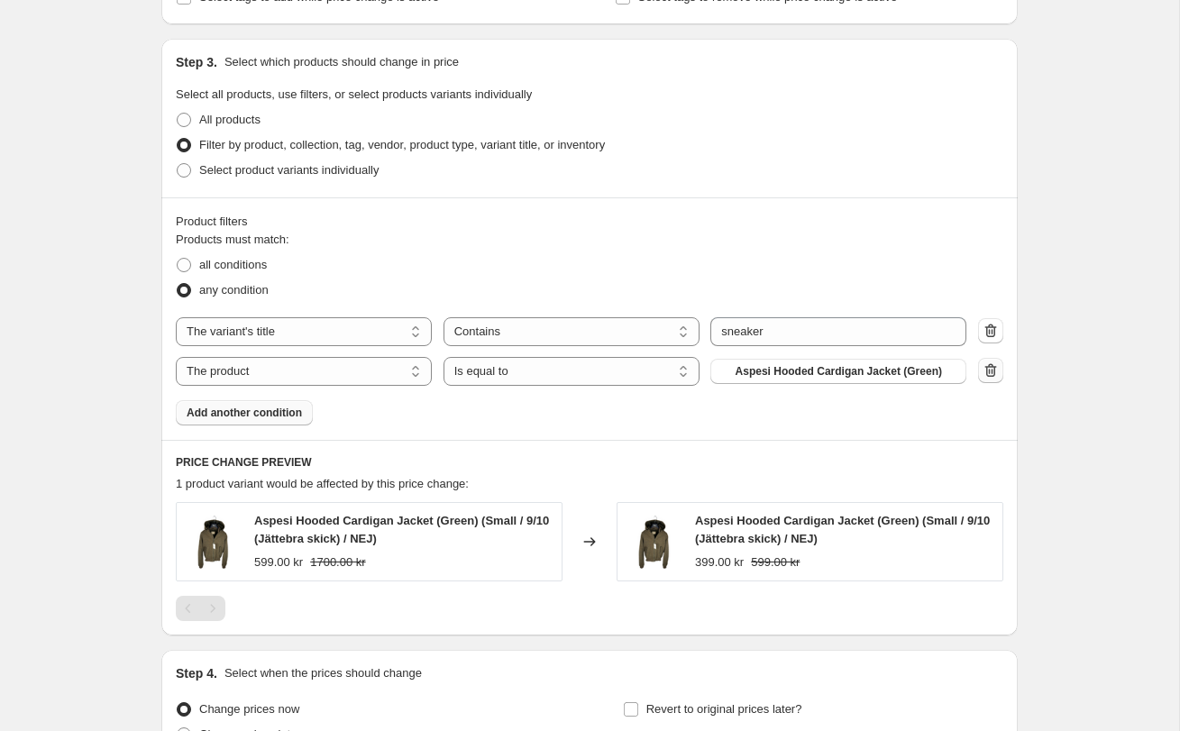
click at [984, 369] on icon "button" at bounding box center [991, 371] width 18 height 18
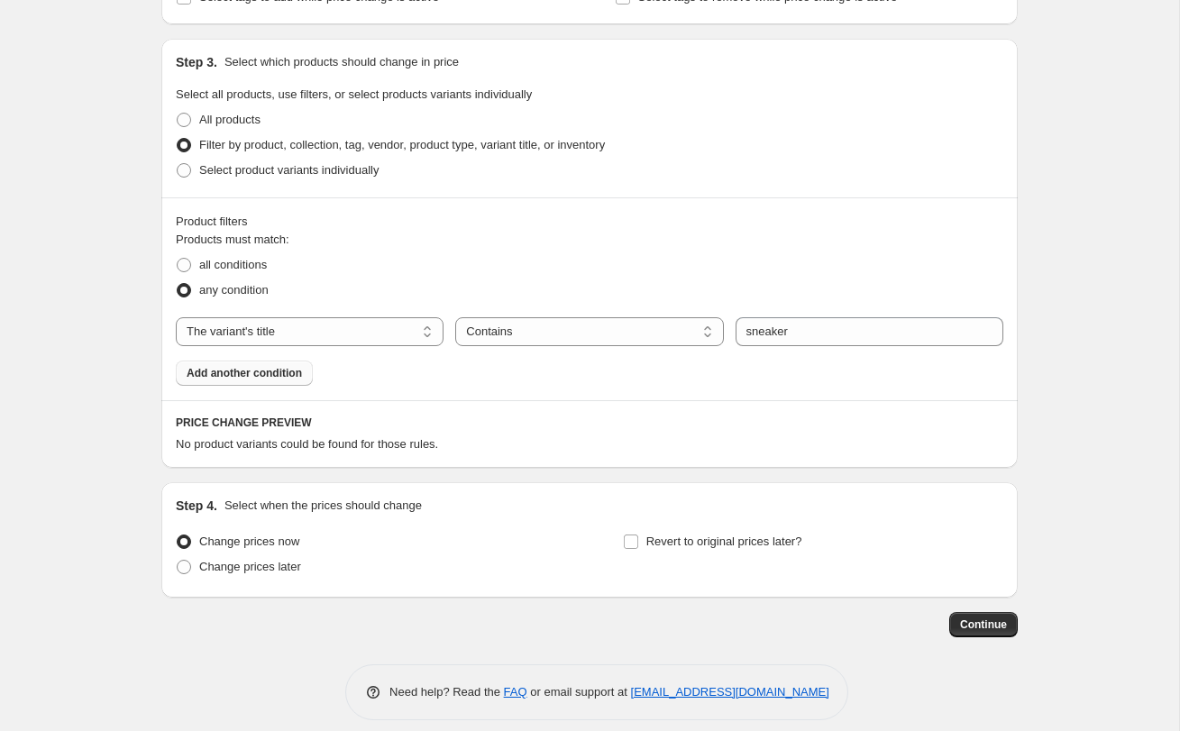
click at [824, 368] on div "Products must match: all conditions any condition The product The product's col…" at bounding box center [590, 308] width 828 height 155
click at [276, 332] on select "The product The product's collection The product's vendor The product's status …" at bounding box center [310, 331] width 268 height 29
click at [237, 322] on select "The product The product's collection The product's vendor The product's status …" at bounding box center [310, 331] width 268 height 29
select select "product"
select select "equal"
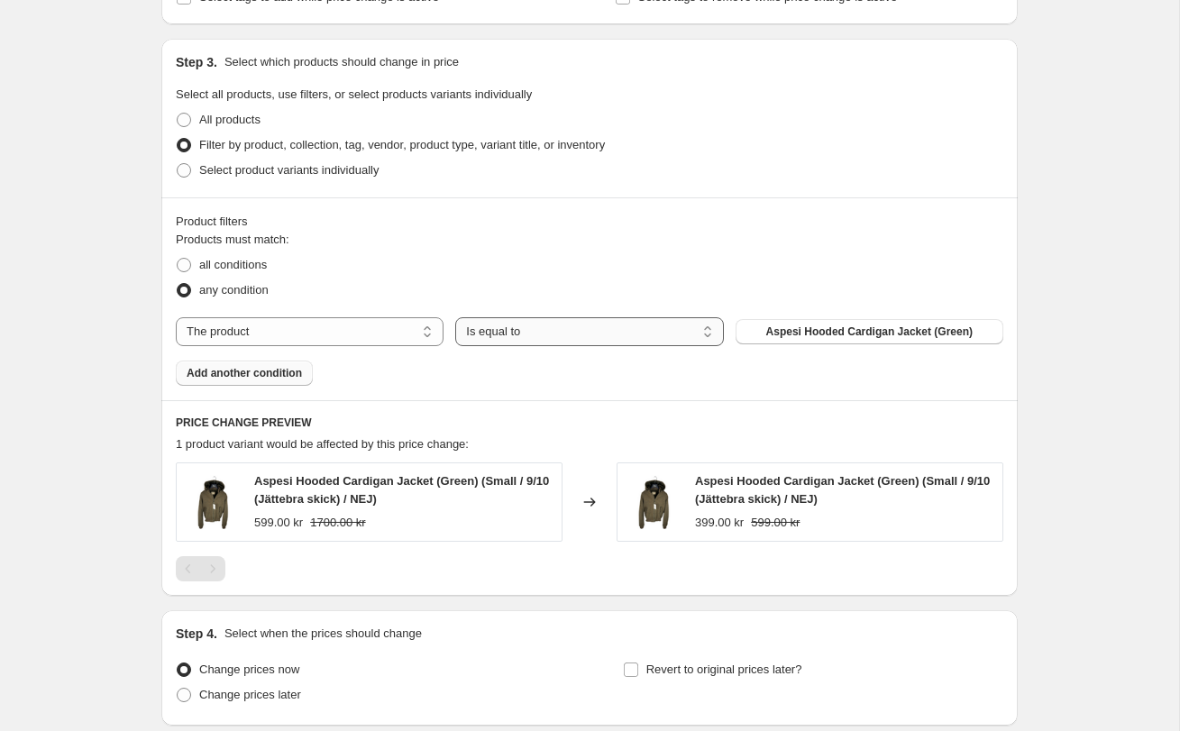
click at [485, 334] on select "Is equal to Is not equal to" at bounding box center [589, 331] width 268 height 29
click at [573, 334] on select "Is equal to Is not equal to" at bounding box center [589, 331] width 268 height 29
click at [344, 317] on select "The product The product's collection The product's vendor The product's status …" at bounding box center [310, 331] width 268 height 29
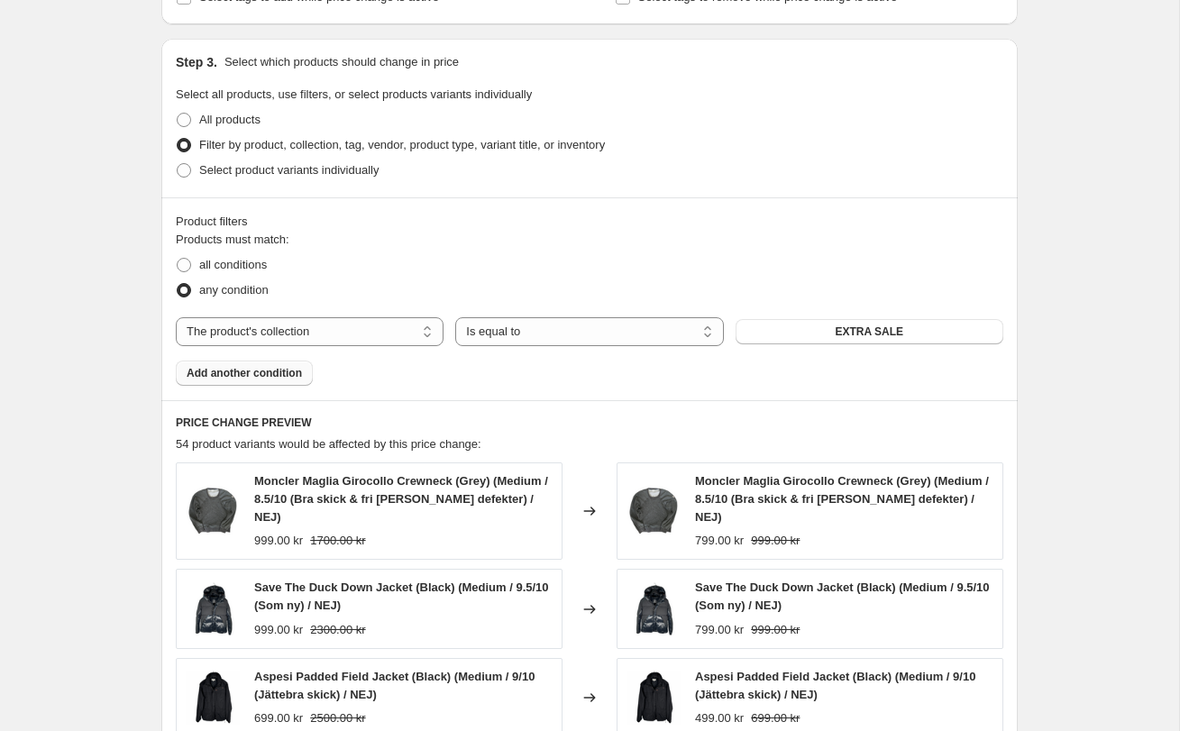
scroll to position [861, 0]
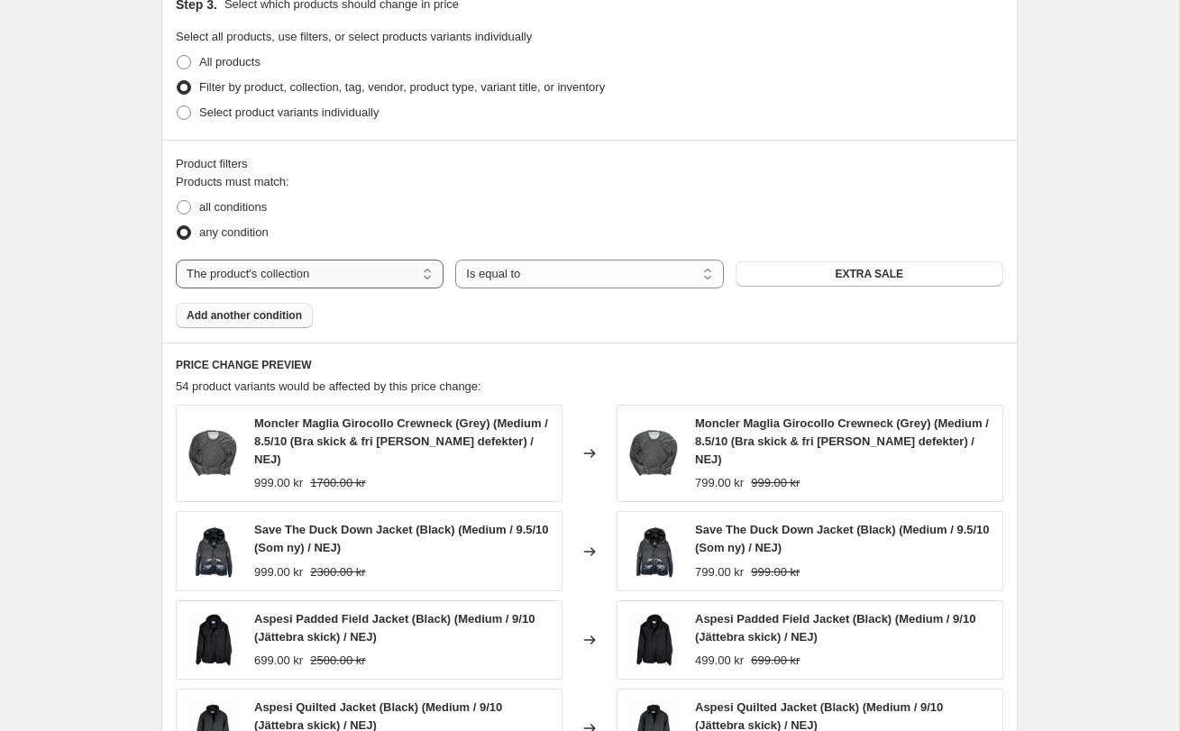
click at [379, 272] on select "The product The product's collection The product's vendor The product's status …" at bounding box center [310, 274] width 268 height 29
select select "product_status"
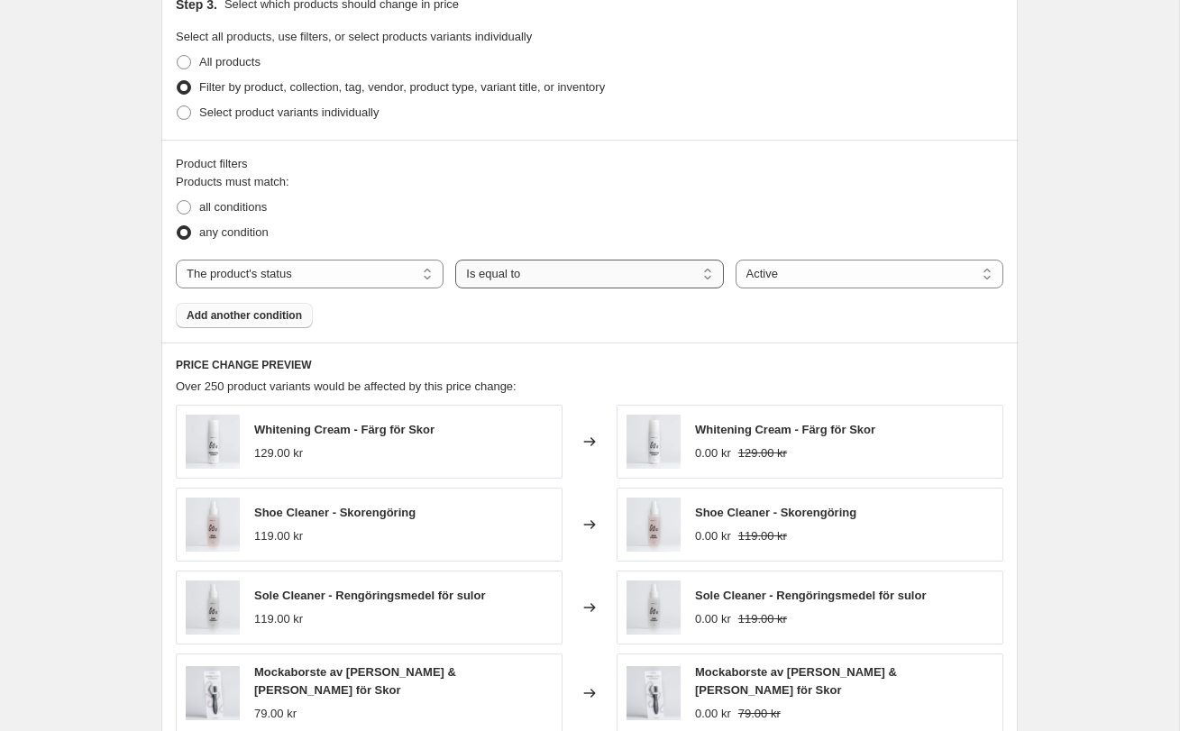
click at [502, 270] on select "Is equal to Is not equal to" at bounding box center [589, 274] width 268 height 29
click at [233, 206] on span "all conditions" at bounding box center [233, 207] width 68 height 14
click at [178, 201] on input "all conditions" at bounding box center [177, 200] width 1 height 1
radio input "true"
click at [255, 309] on span "Add another condition" at bounding box center [244, 315] width 115 height 14
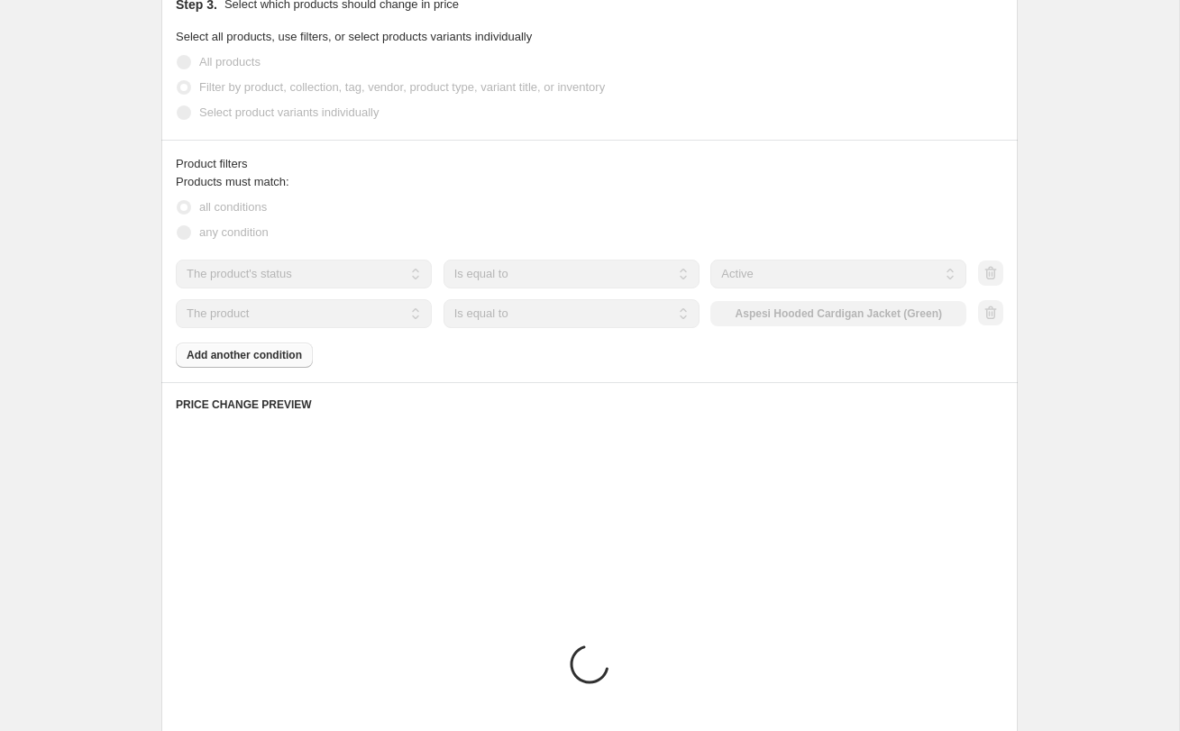
scroll to position [856, 0]
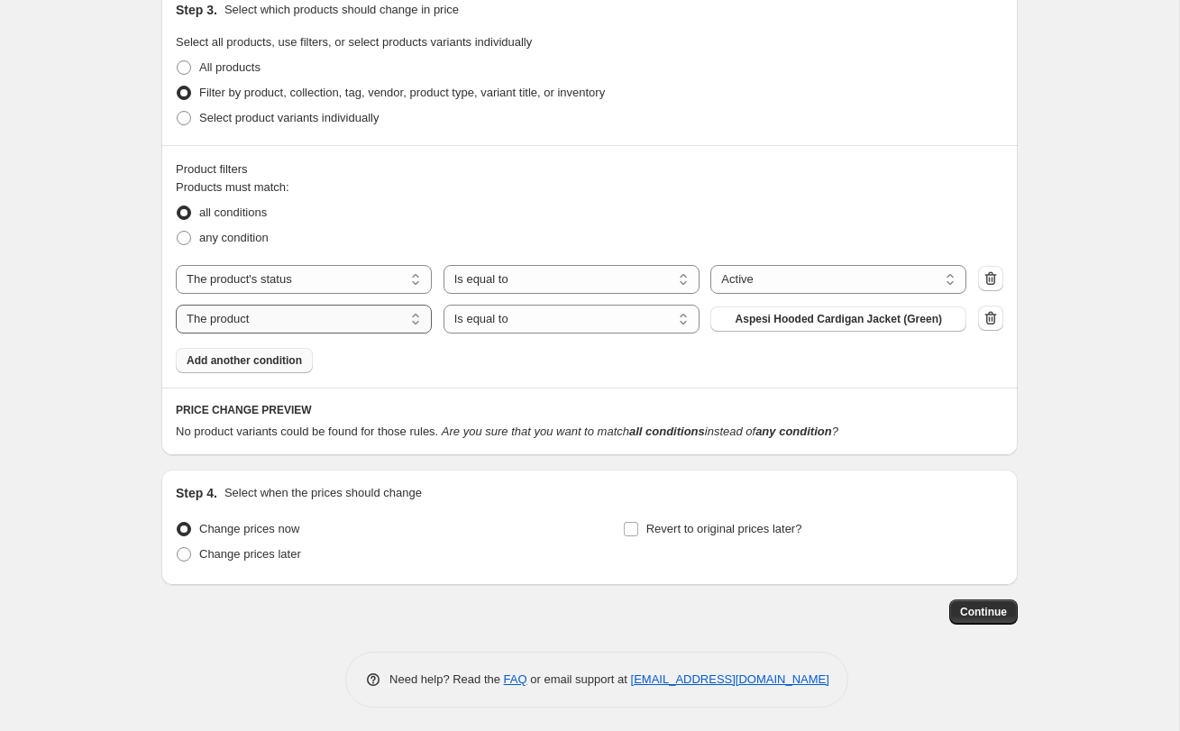
click at [277, 315] on select "The product The product's collection The product's vendor The product's status …" at bounding box center [304, 319] width 256 height 29
select select "collection"
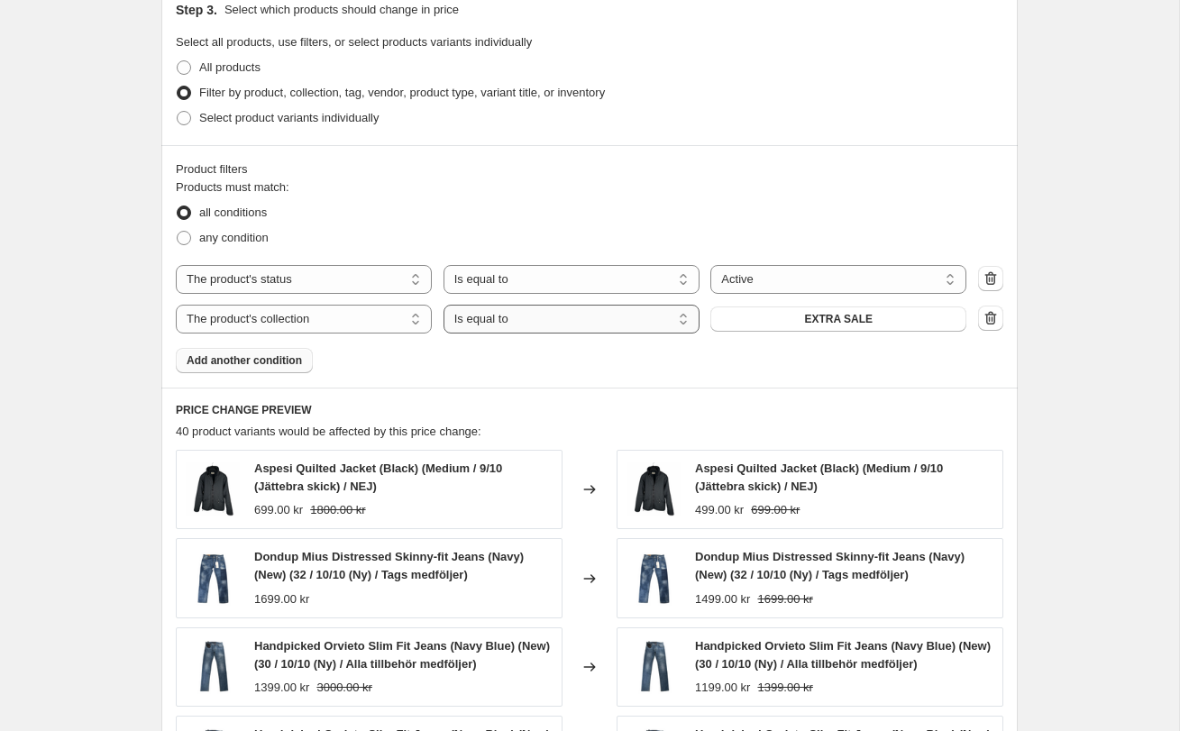
click at [645, 316] on select "Is equal to Is not equal to" at bounding box center [572, 319] width 256 height 29
click at [710, 332] on div "Products must match: all conditions any condition The product The product's col…" at bounding box center [590, 276] width 828 height 195
click at [724, 323] on button "EXTRA SALE" at bounding box center [838, 319] width 256 height 25
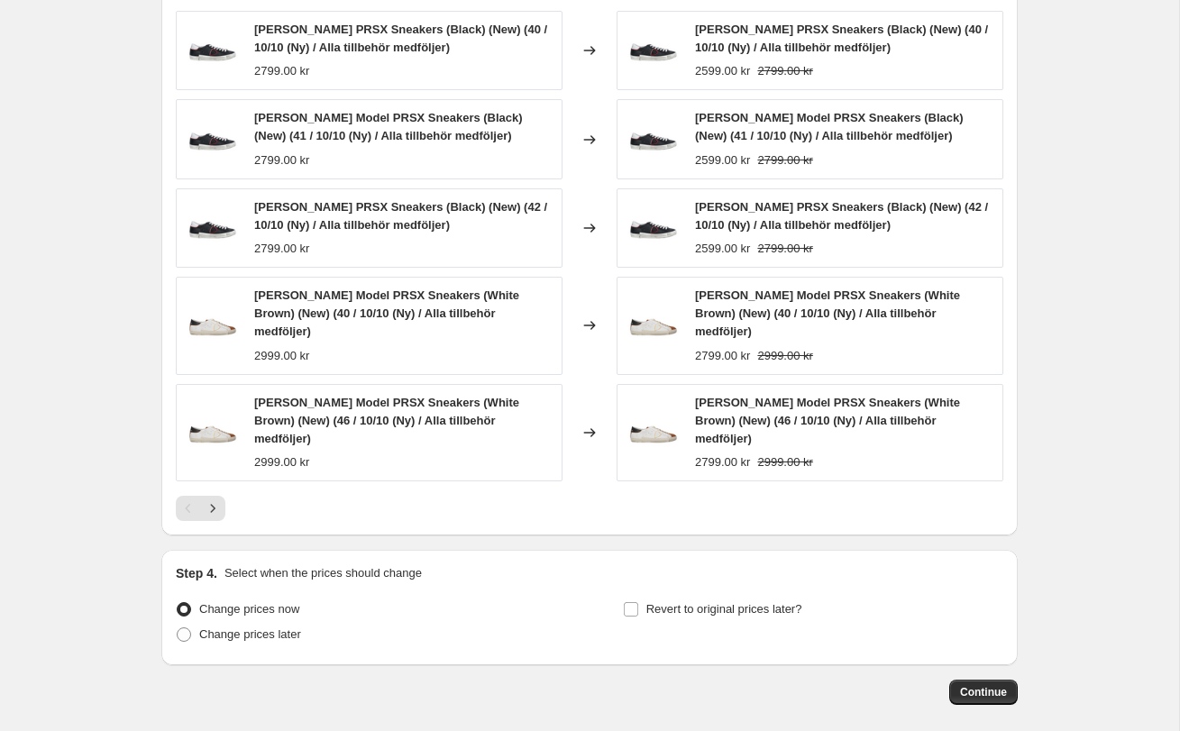
scroll to position [1287, 0]
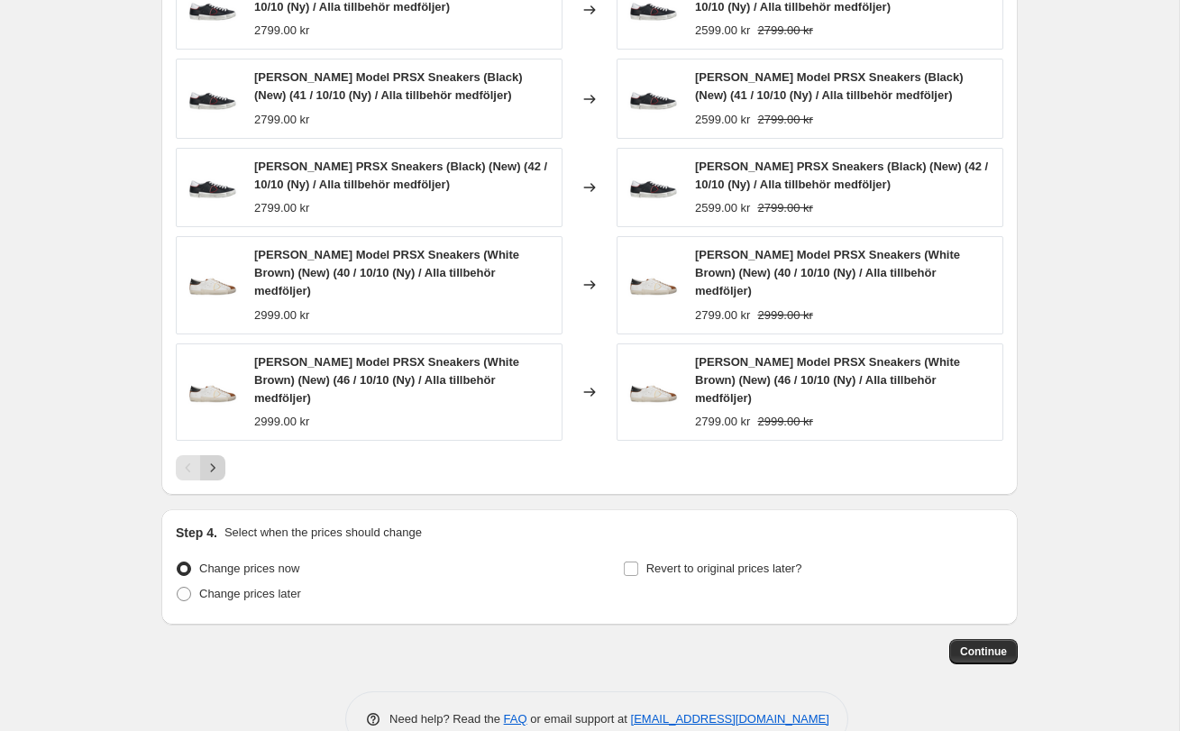
click at [222, 455] on button "Next" at bounding box center [212, 467] width 25 height 25
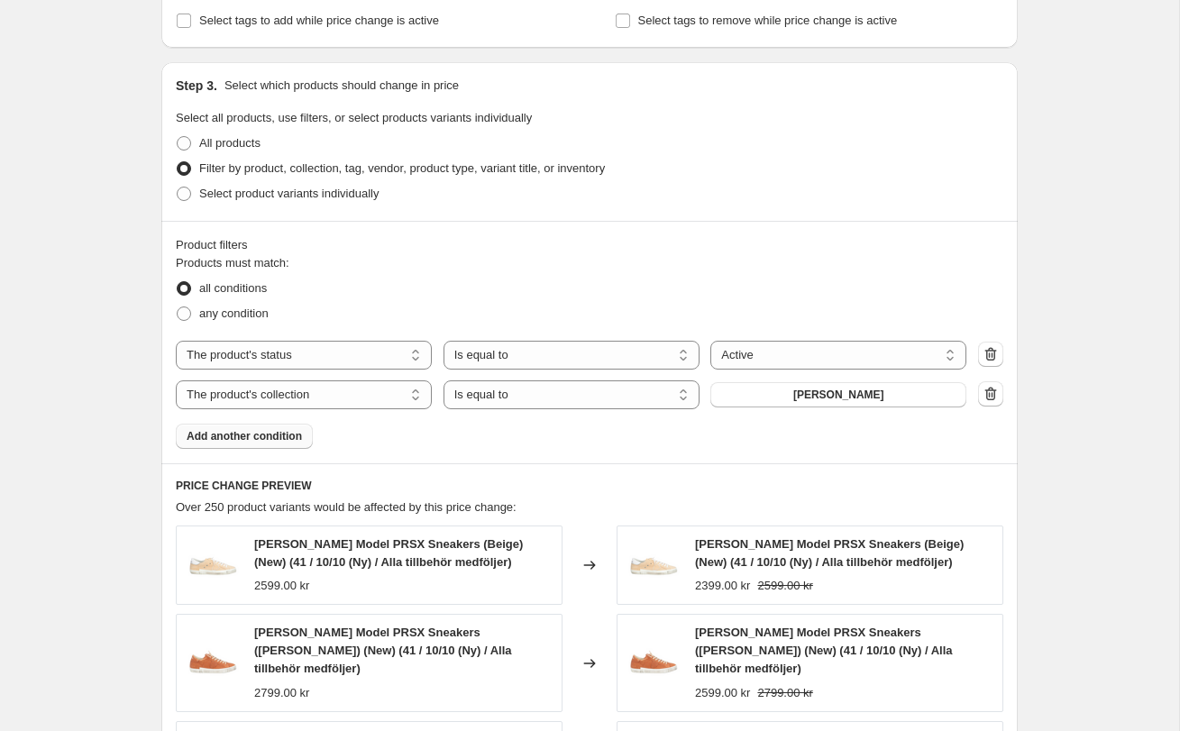
scroll to position [720, 0]
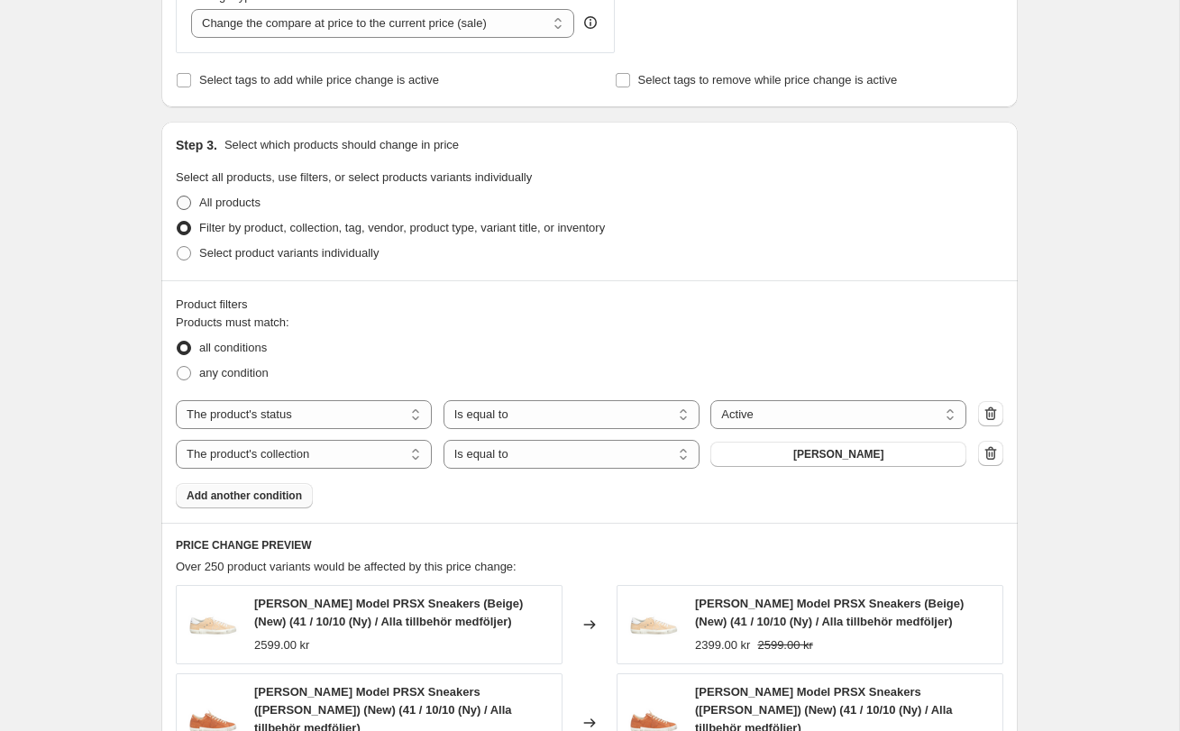
click at [233, 203] on span "All products" at bounding box center [229, 203] width 61 height 14
click at [178, 197] on input "All products" at bounding box center [177, 196] width 1 height 1
radio input "true"
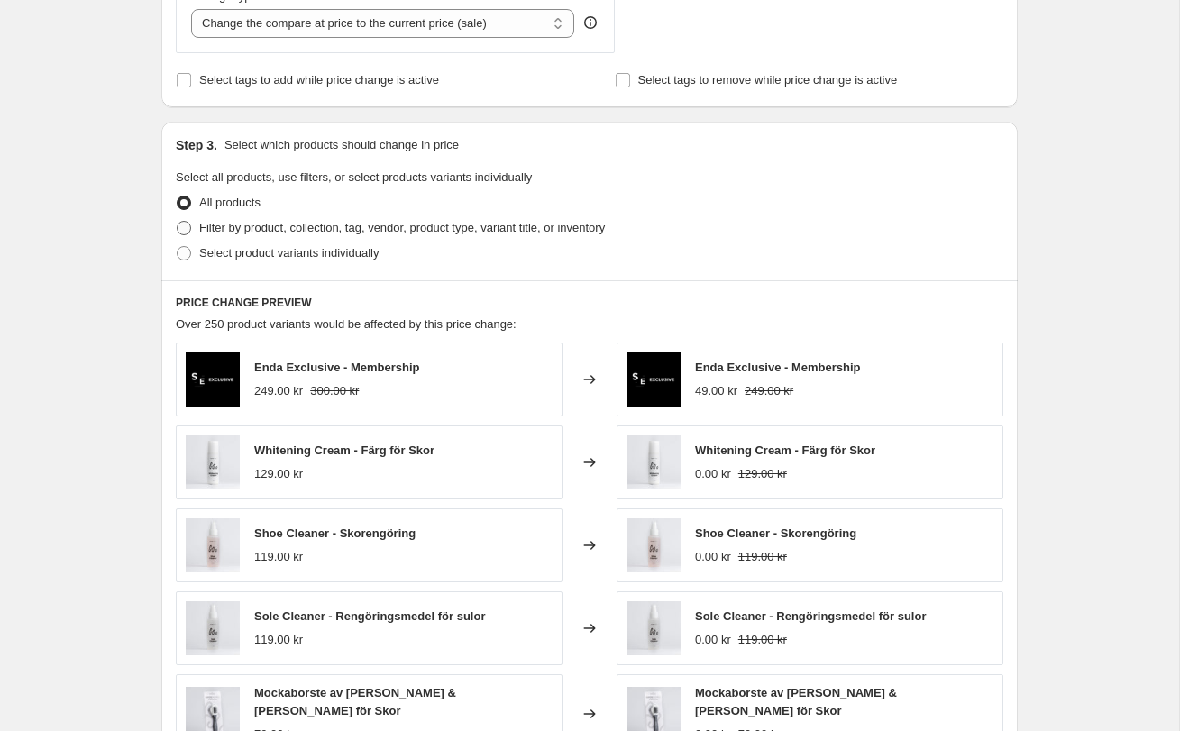
click at [234, 223] on span "Filter by product, collection, tag, vendor, product type, variant title, or inv…" at bounding box center [402, 228] width 406 height 14
click at [178, 222] on input "Filter by product, collection, tag, vendor, product type, variant title, or inv…" at bounding box center [177, 221] width 1 height 1
radio input "true"
select select "product_status"
select select "collection"
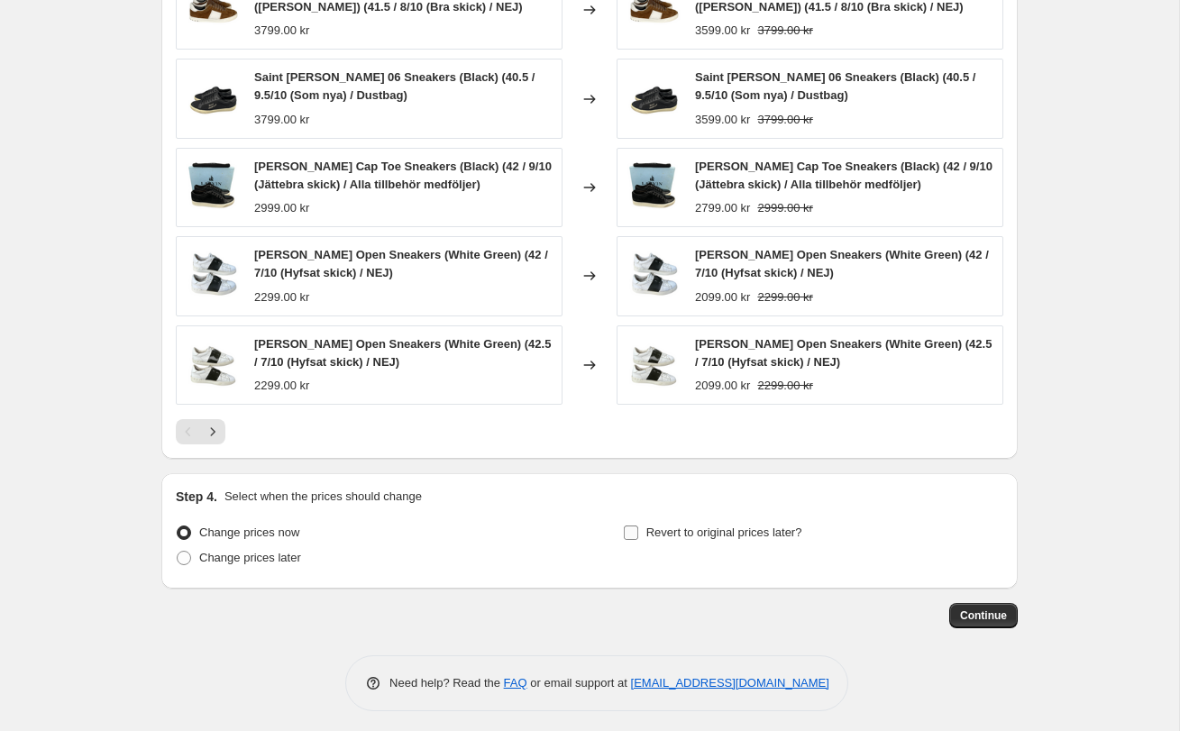
scroll to position [1316, 0]
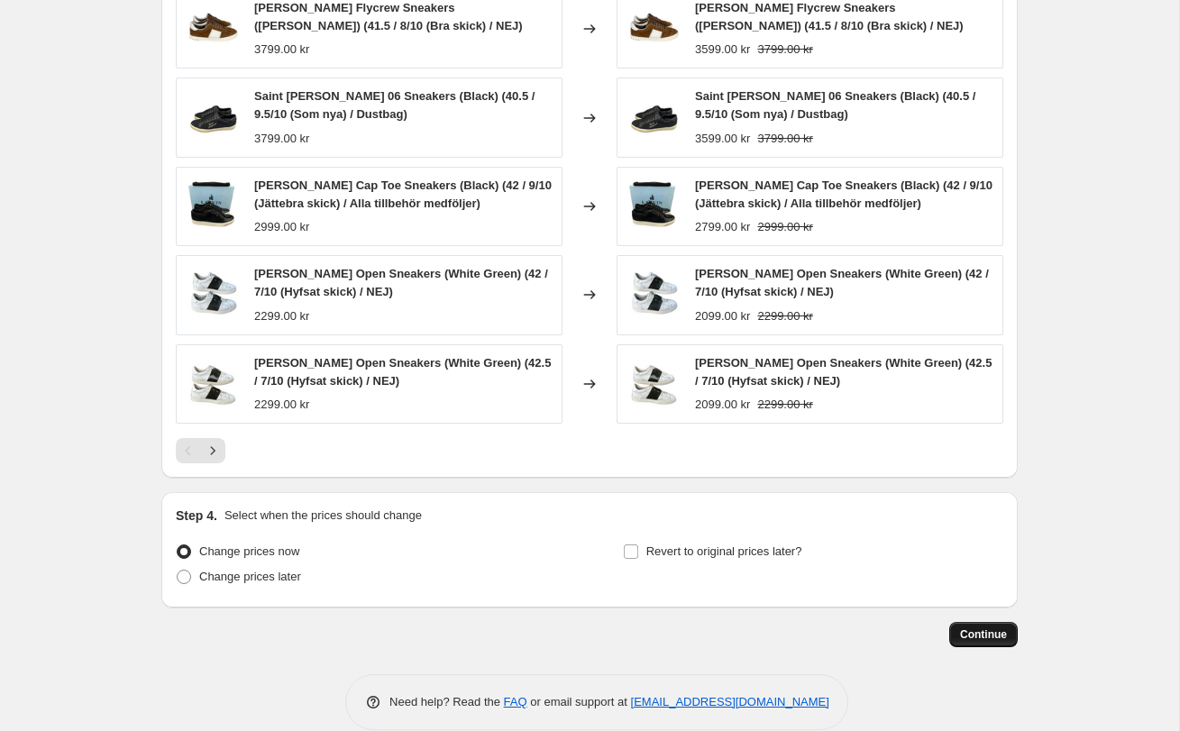
click at [978, 630] on span "Continue" at bounding box center [983, 634] width 47 height 14
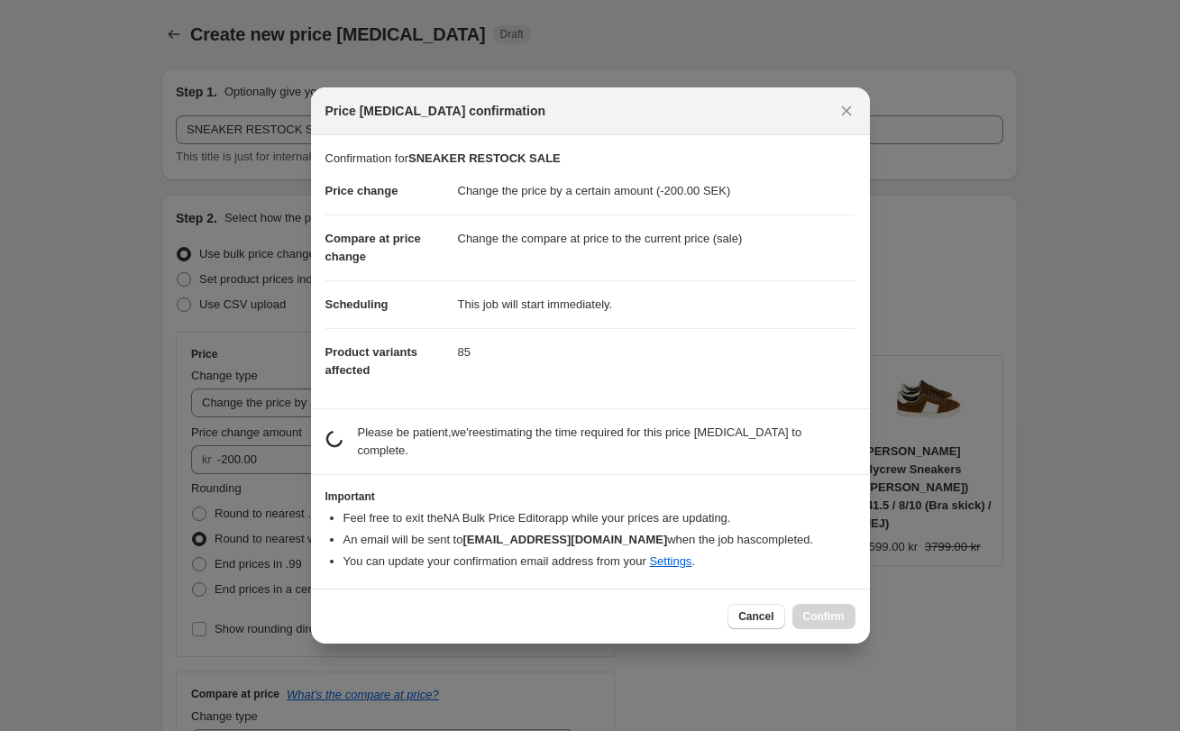
scroll to position [0, 0]
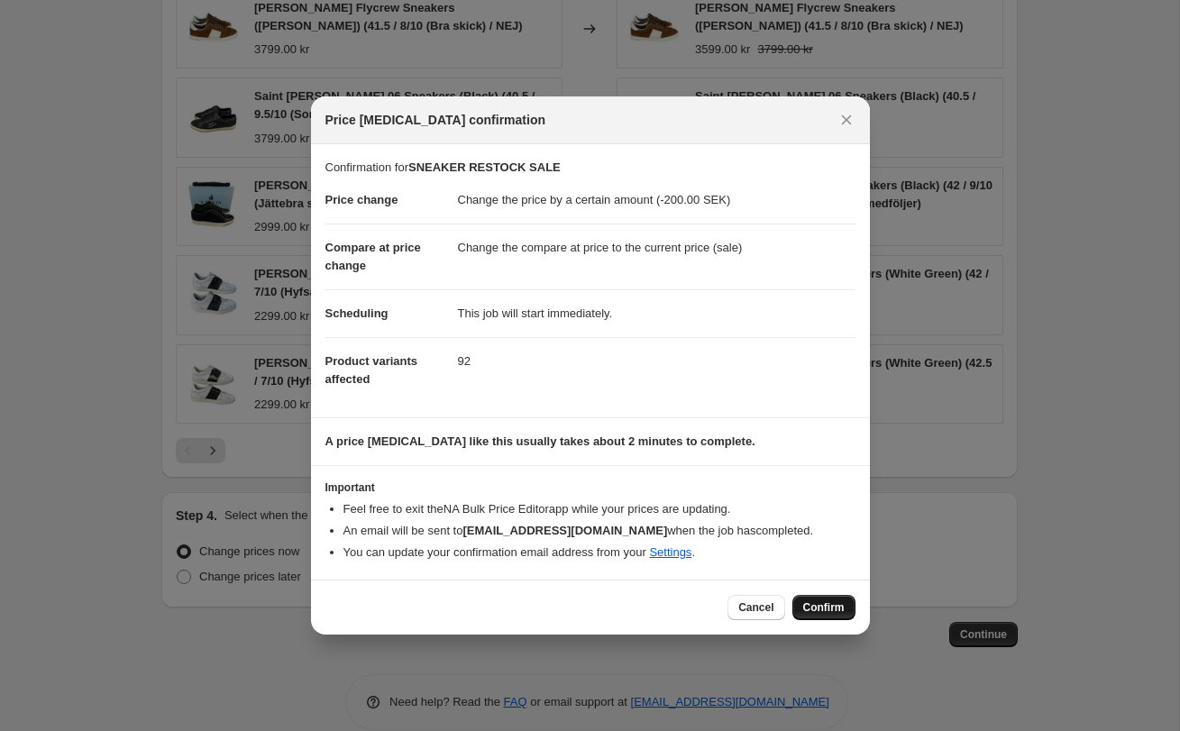
click at [810, 601] on span "Confirm" at bounding box center [823, 607] width 41 height 14
type input "SNEAKER RESTOCK SALE"
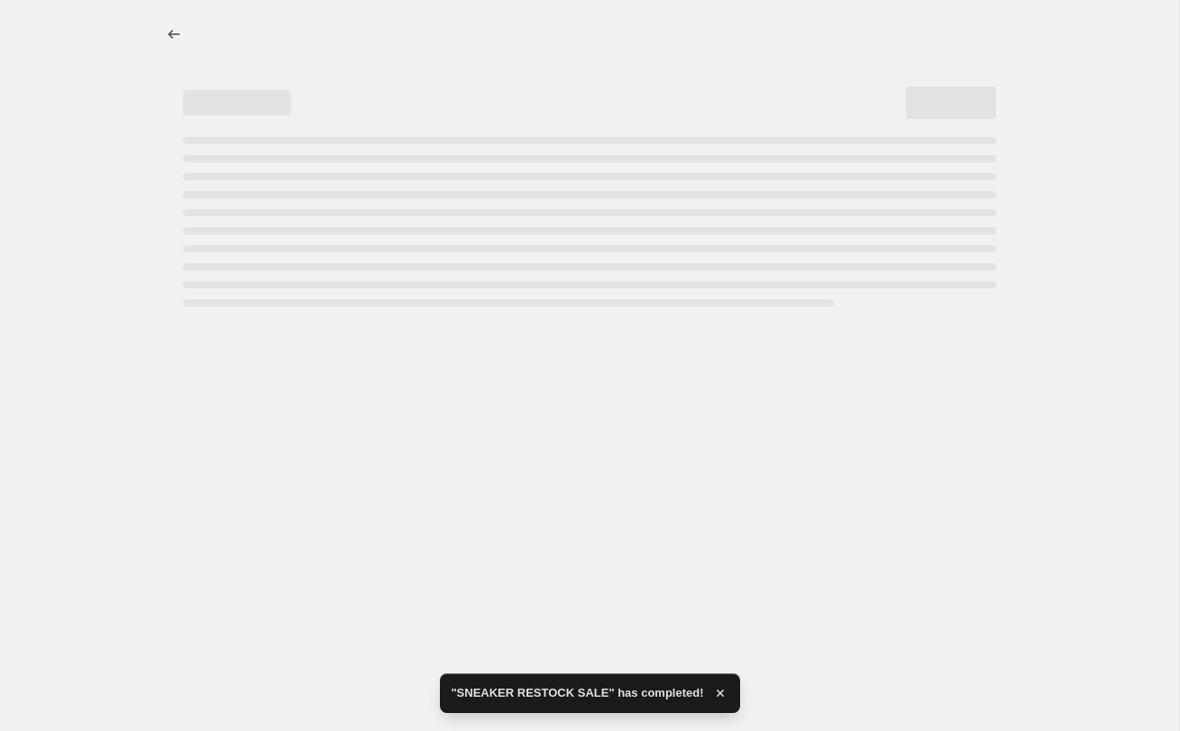
select select "by"
select select "product_status"
select select "collection"
